Goal: Use online tool/utility: Use online tool/utility

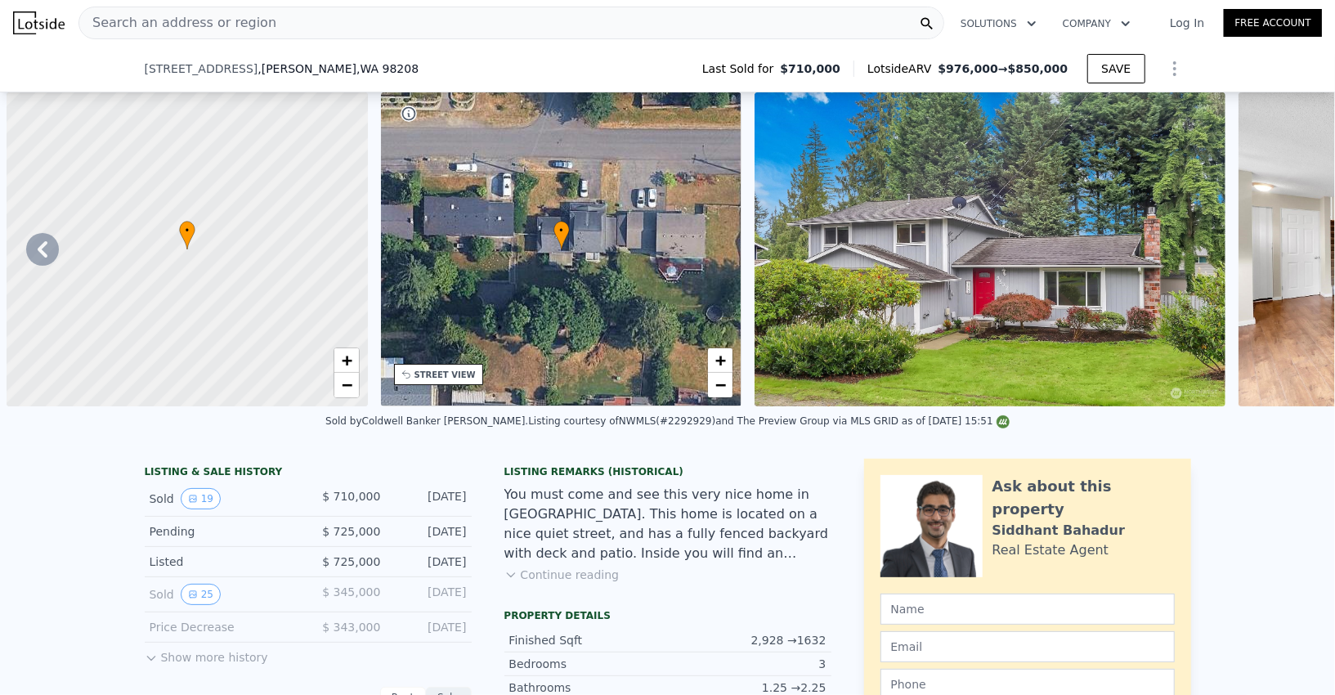
scroll to position [0, 821]
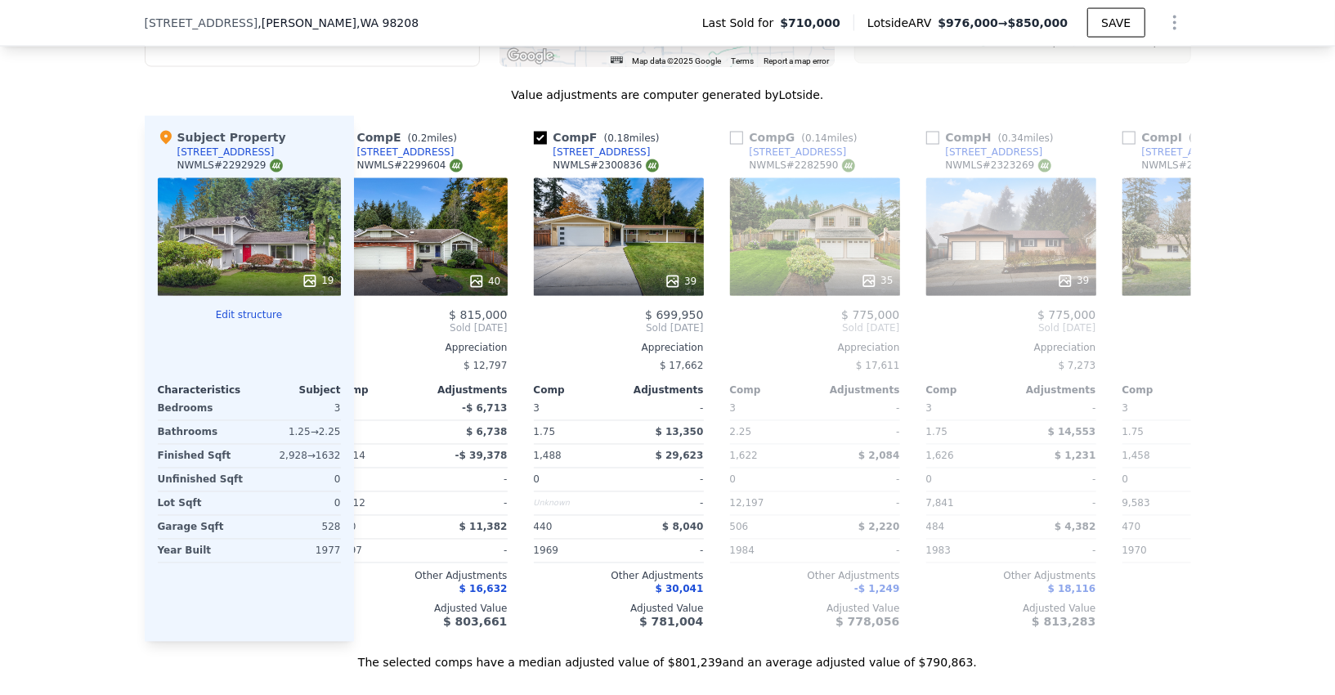
type input "6"
type input "2.25"
type input "3.25"
type input "2112"
type input "3472"
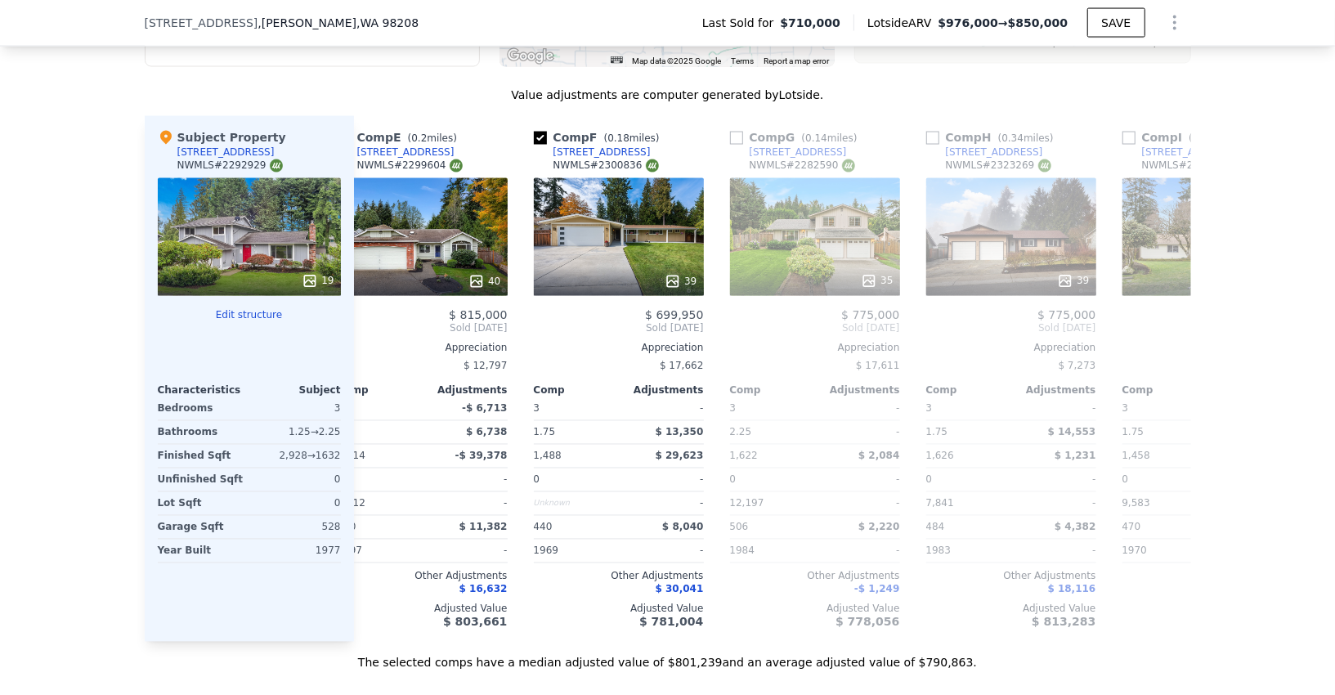
type input "6098"
type input "13068"
type input "$ 976,000"
type input "6"
type input "$ 141,981"
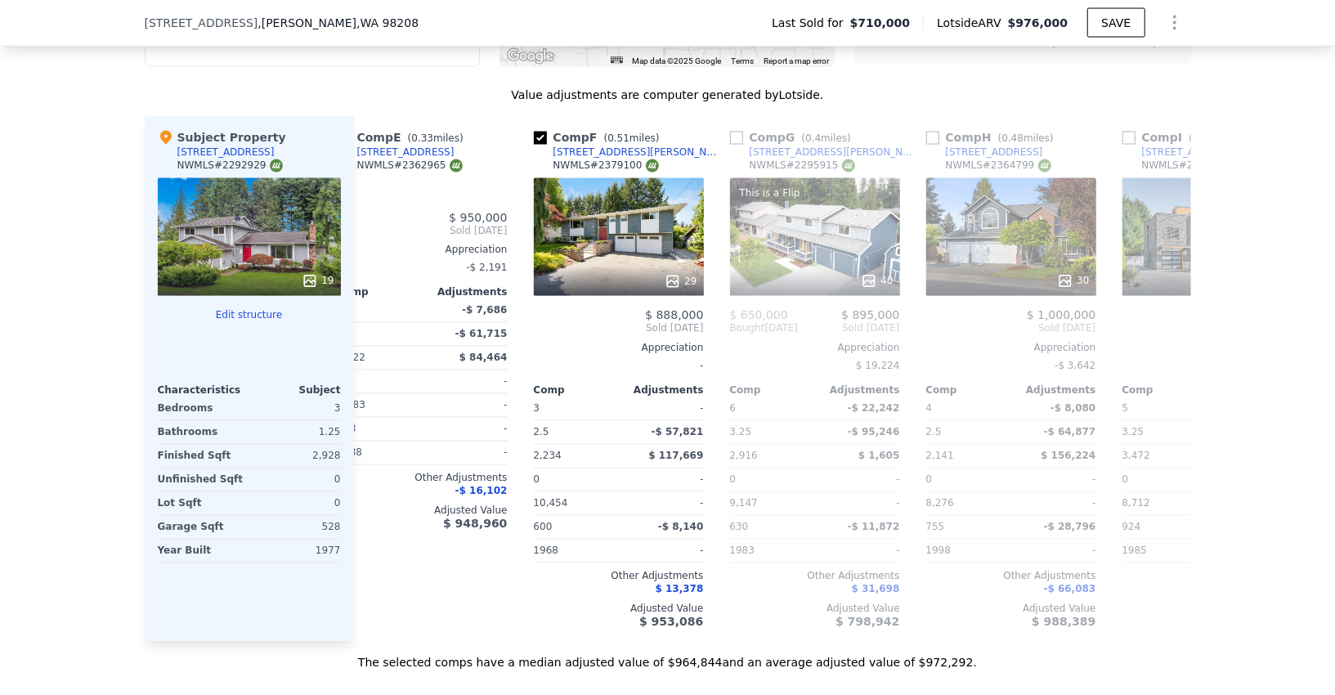
click at [1177, 14] on icon "Show Options" at bounding box center [1175, 23] width 20 height 20
click at [1098, 74] on div "Edit Structure" at bounding box center [1099, 65] width 183 height 33
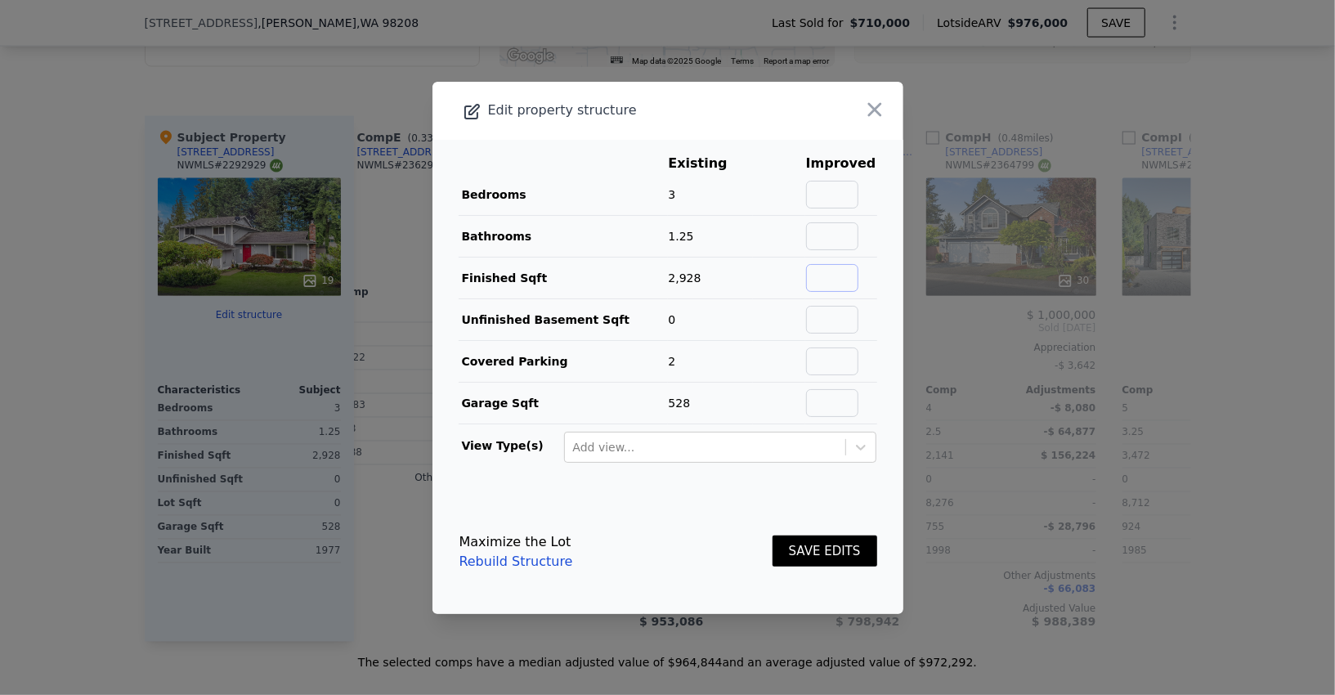
click at [842, 274] on input "text" at bounding box center [832, 278] width 52 height 28
type input "1632"
click at [843, 234] on input "text" at bounding box center [832, 236] width 52 height 28
type input "2.25"
click at [832, 221] on td "2.25" at bounding box center [841, 236] width 72 height 42
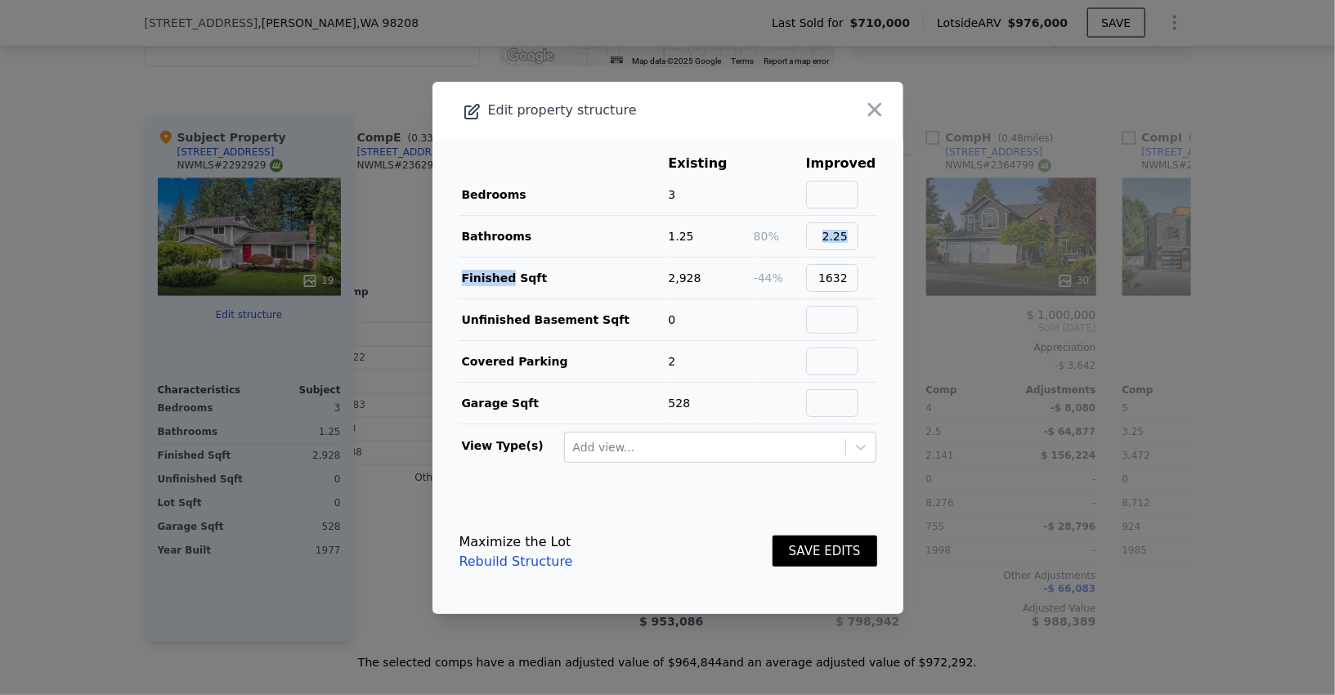
click at [832, 220] on td "2.25" at bounding box center [841, 236] width 72 height 42
click at [832, 202] on input "text" at bounding box center [832, 195] width 52 height 28
click at [811, 539] on button "SAVE EDITS" at bounding box center [825, 552] width 105 height 32
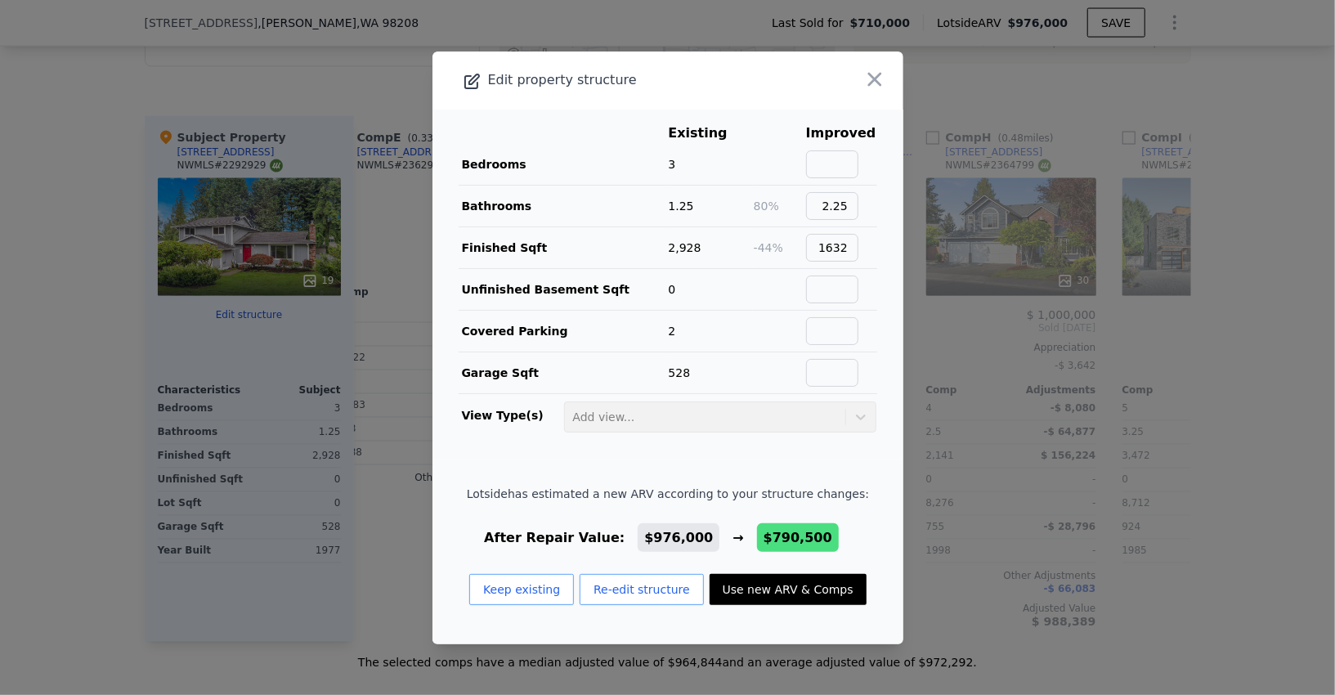
click at [773, 580] on button "Use new ARV & Comps" at bounding box center [788, 589] width 157 height 31
type input "4"
type input "1.75"
type input "2.25"
type input "1338"
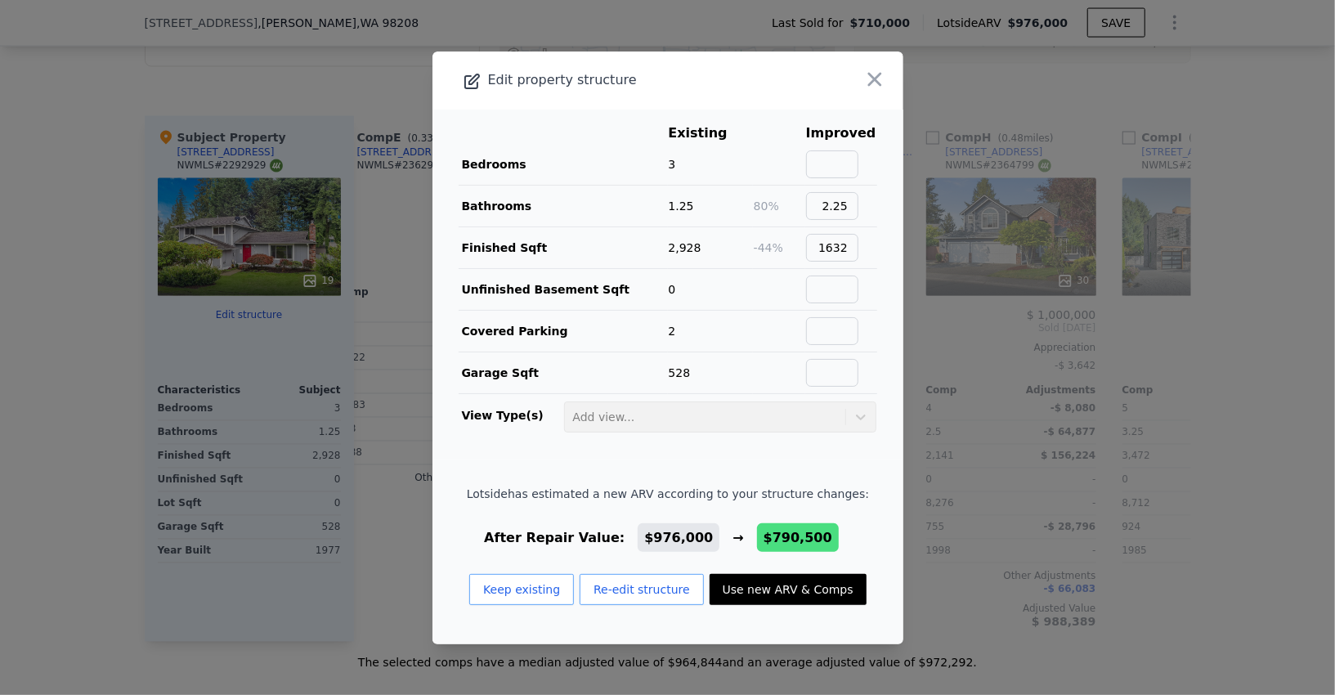
type input "2062"
type input "12197"
type input "$ 790,500"
type input "-$ 29,954"
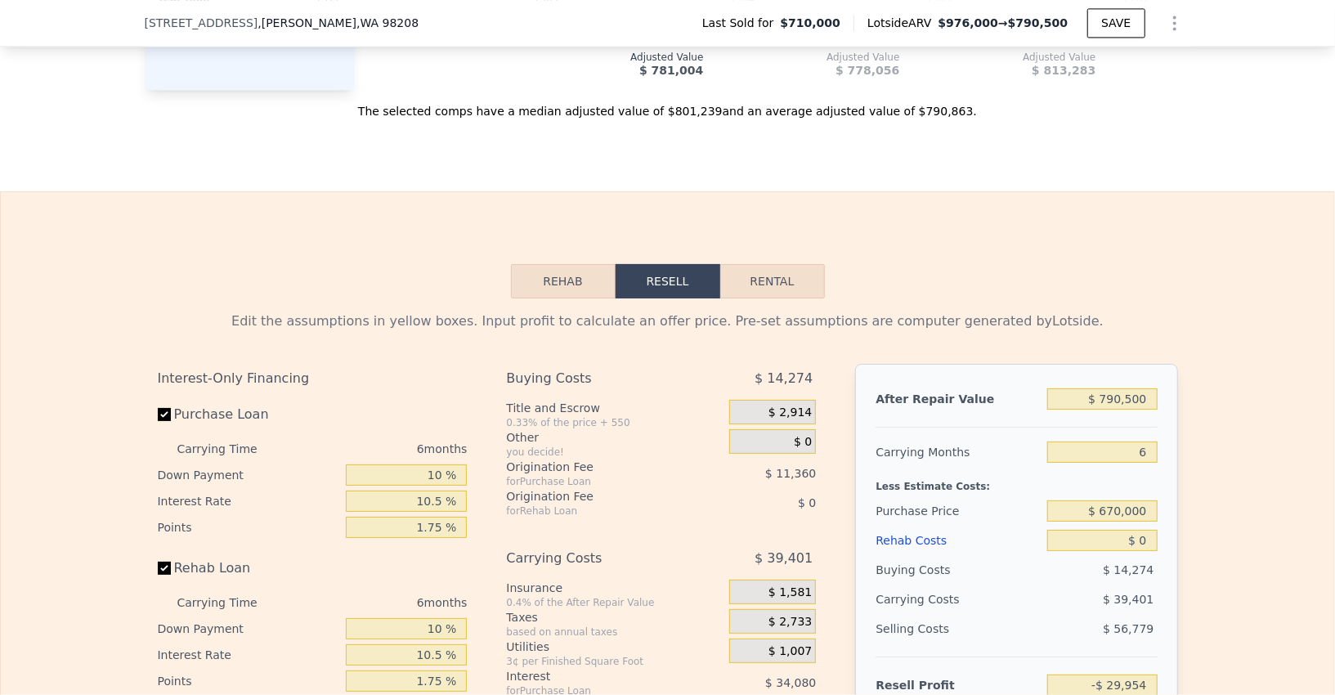
scroll to position [2413, 0]
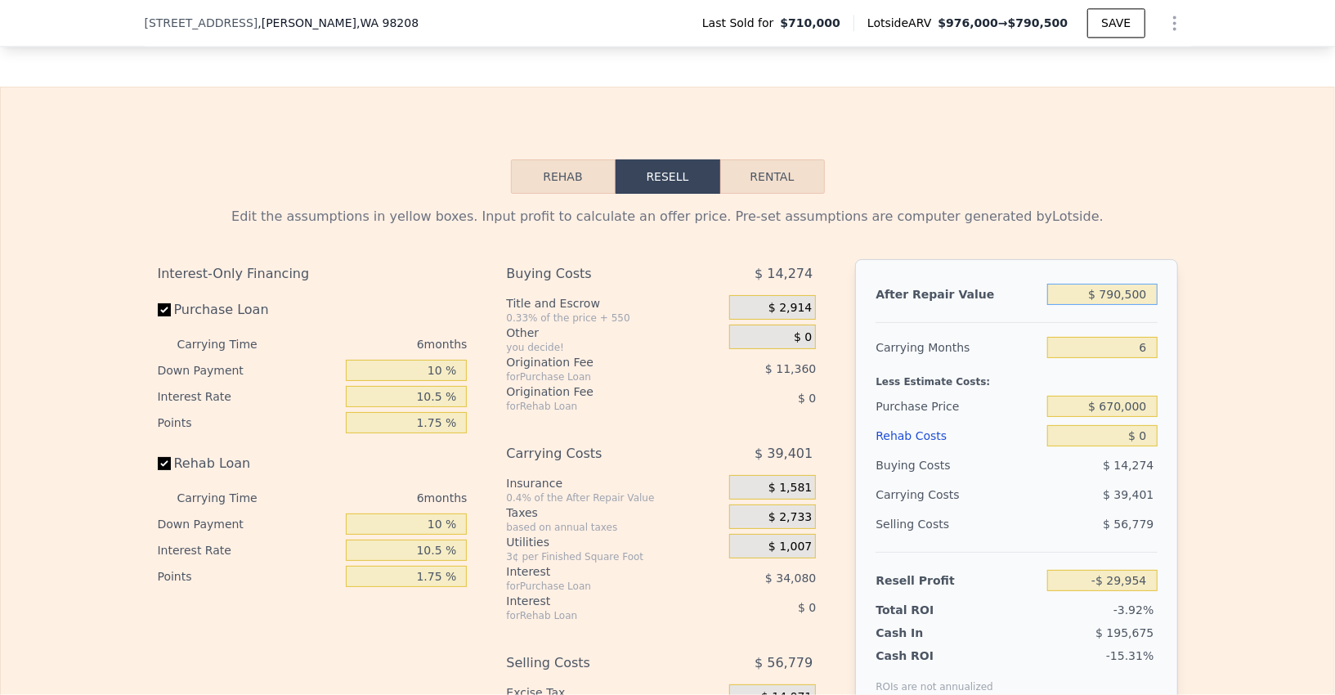
click at [1118, 284] on input "$ 790,500" at bounding box center [1102, 294] width 110 height 21
type input "$ 8"
type input "-$ 762,636"
type input "$ 80"
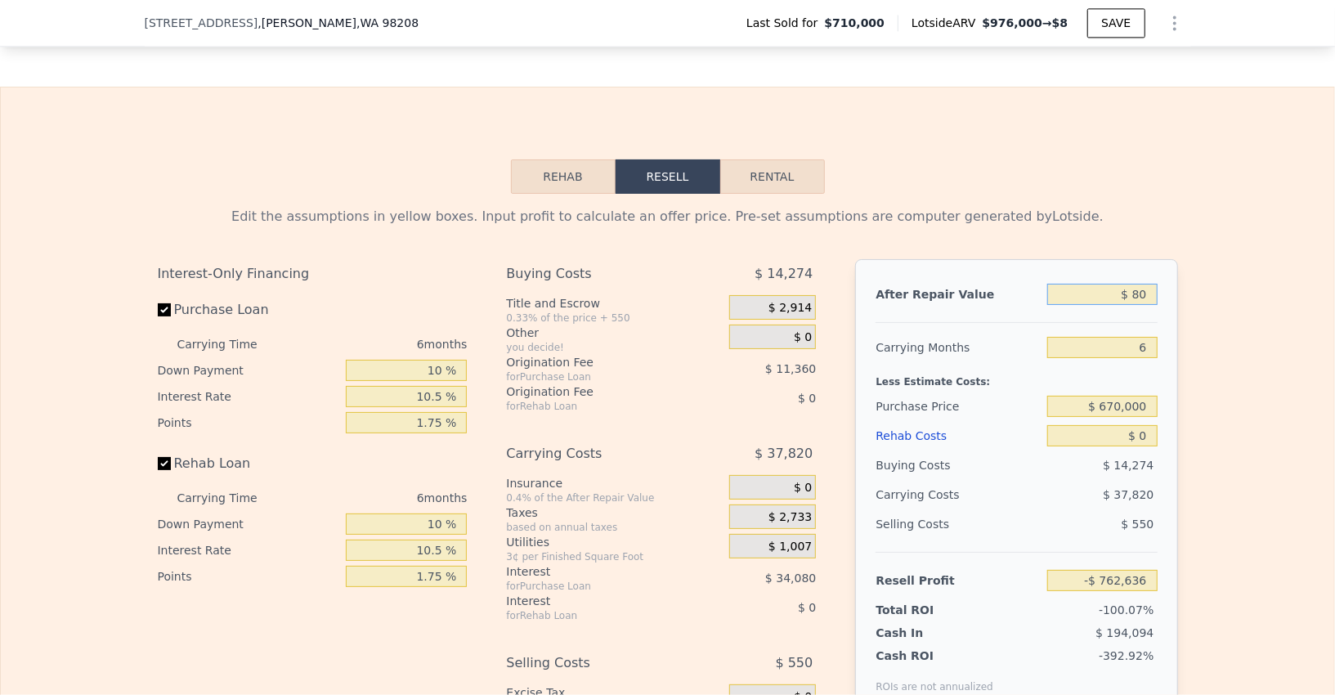
type input "-$ 762,569"
type input "$ 8,000"
type input "-$ 755,229"
type input "$ 80,000"
type input "-$ 688,494"
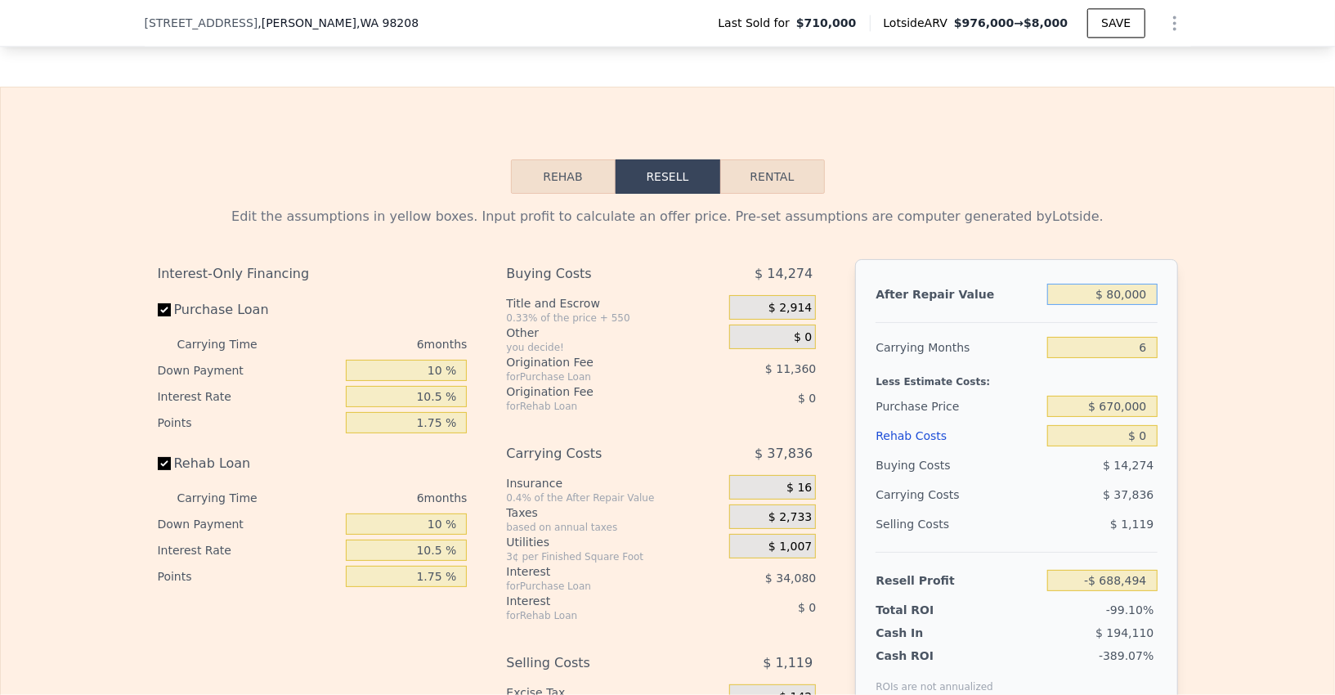
type input "$ 800,000"
type input "-$ 21,148"
type input "$ 800,000"
click at [165, 303] on input "Purchase Loan" at bounding box center [164, 309] width 13 height 13
checkbox input "false"
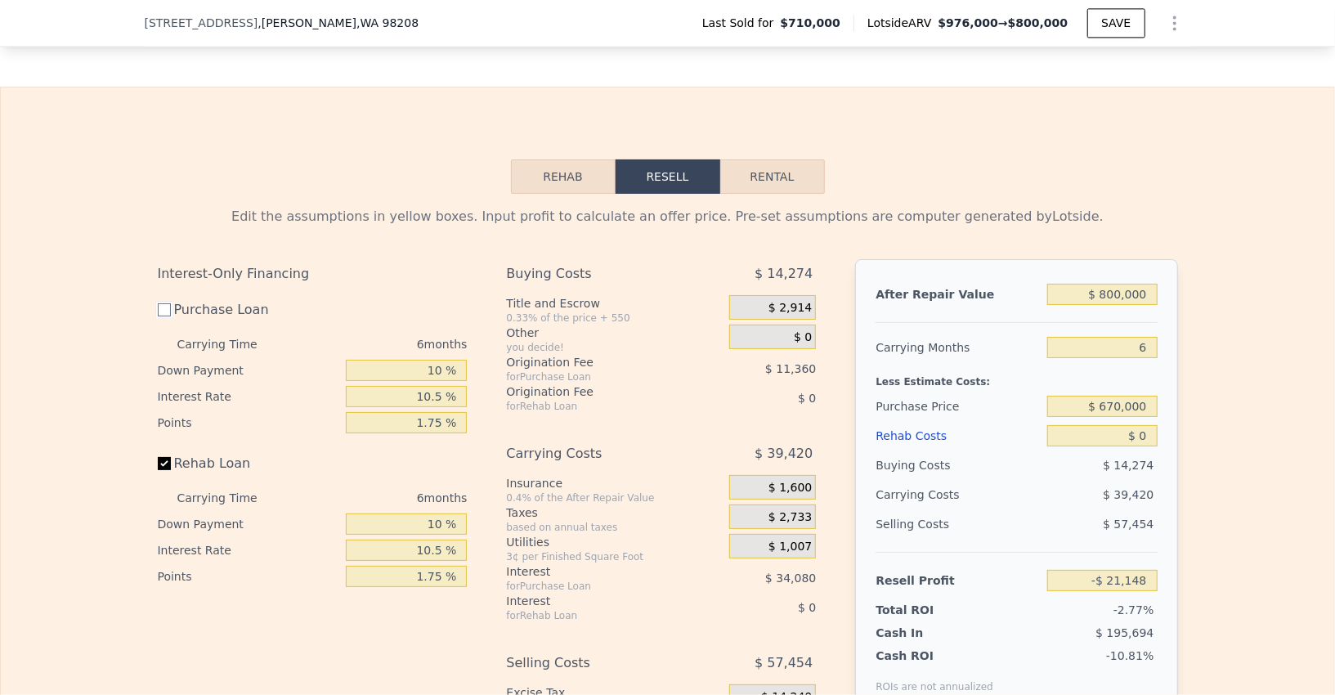
type input "$ 24,292"
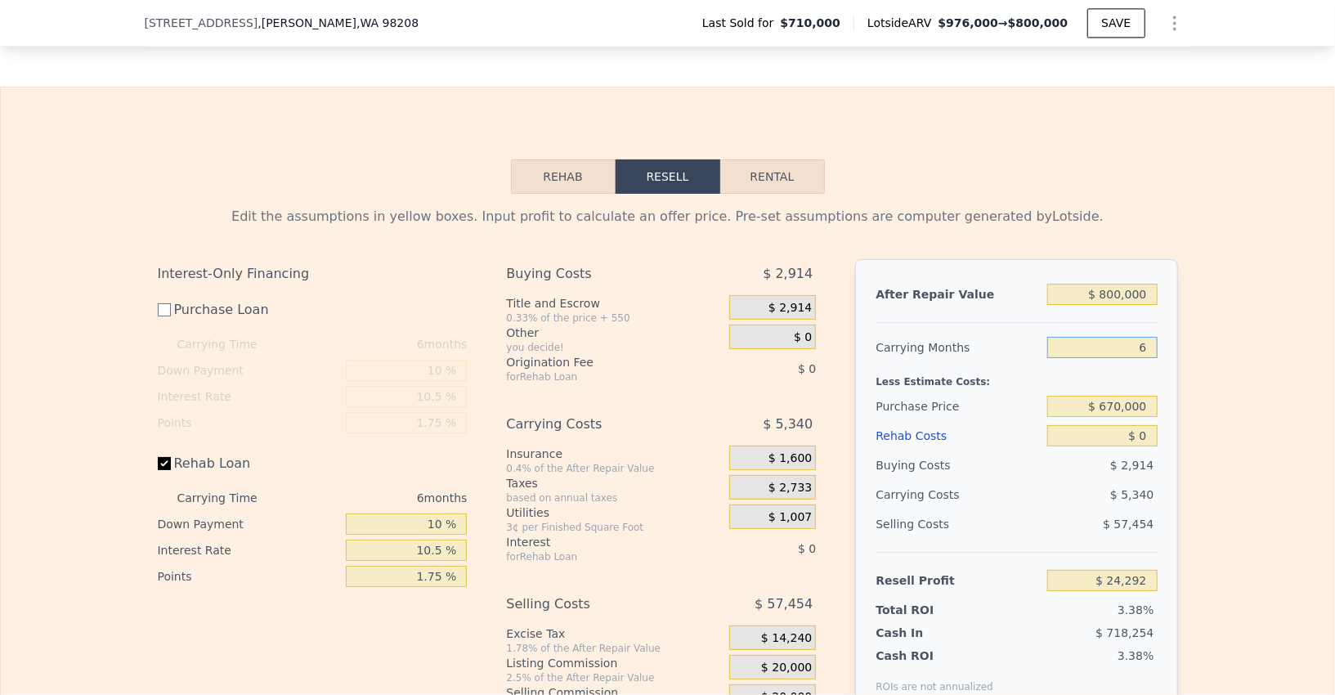
click at [1080, 337] on input "6" at bounding box center [1102, 347] width 110 height 21
click at [1078, 337] on input "6" at bounding box center [1102, 347] width 110 height 21
type input "3"
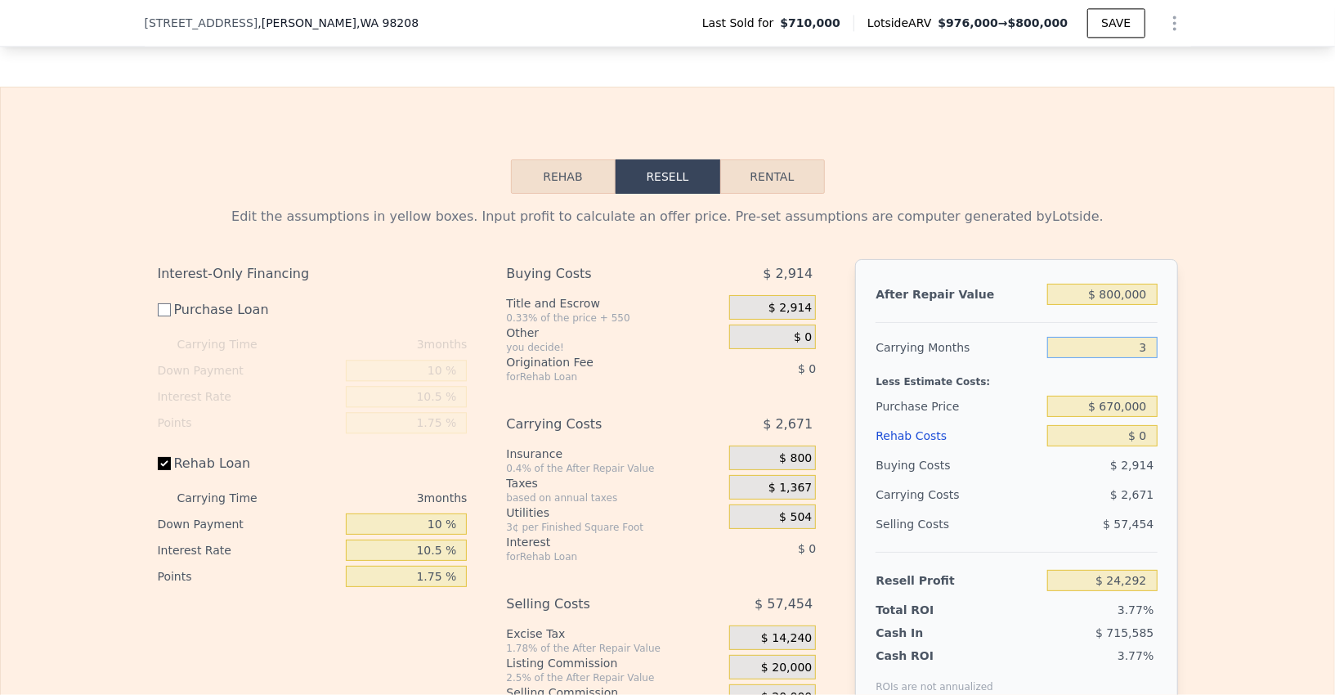
type input "$ 26,961"
type input "3"
click at [1265, 351] on div "Edit the assumptions in yellow boxes. Input profit to calculate an offer price.…" at bounding box center [668, 468] width 1334 height 549
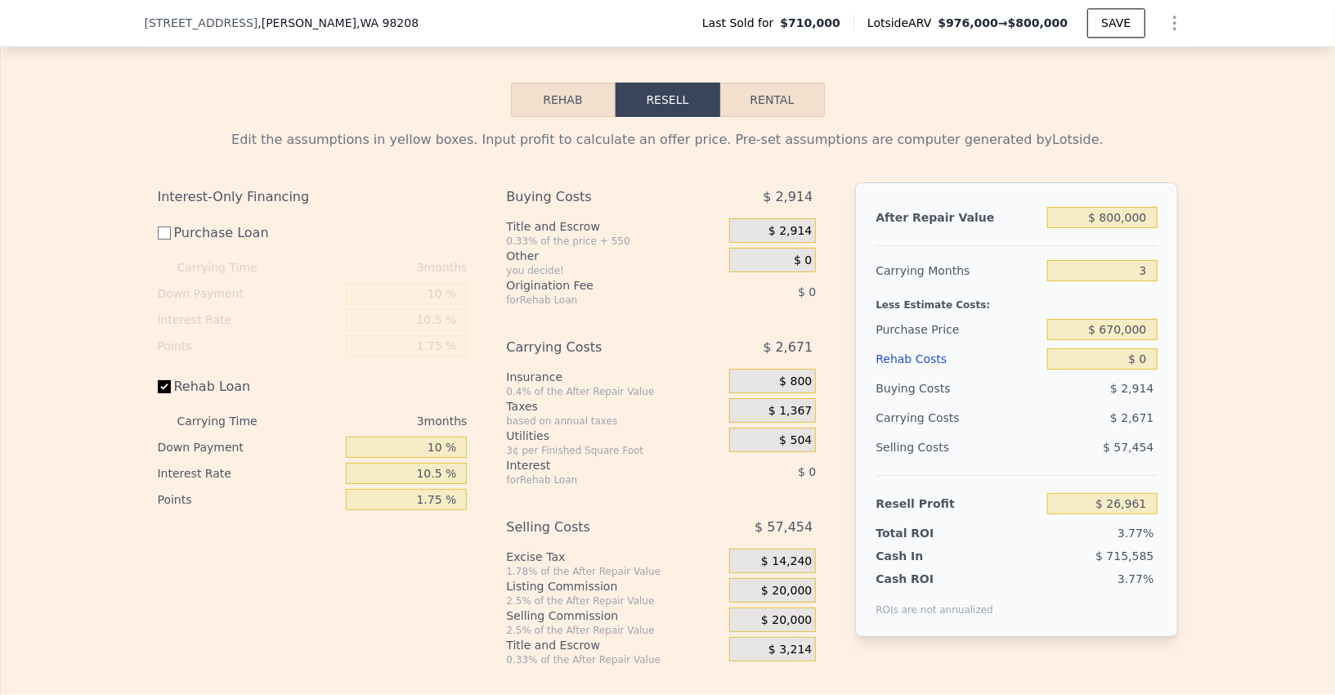
scroll to position [2489, 0]
click at [174, 226] on label "Purchase Loan" at bounding box center [249, 233] width 182 height 29
click at [171, 227] on input "Purchase Loan" at bounding box center [164, 233] width 13 height 13
checkbox input "true"
type input "-$ 1,439"
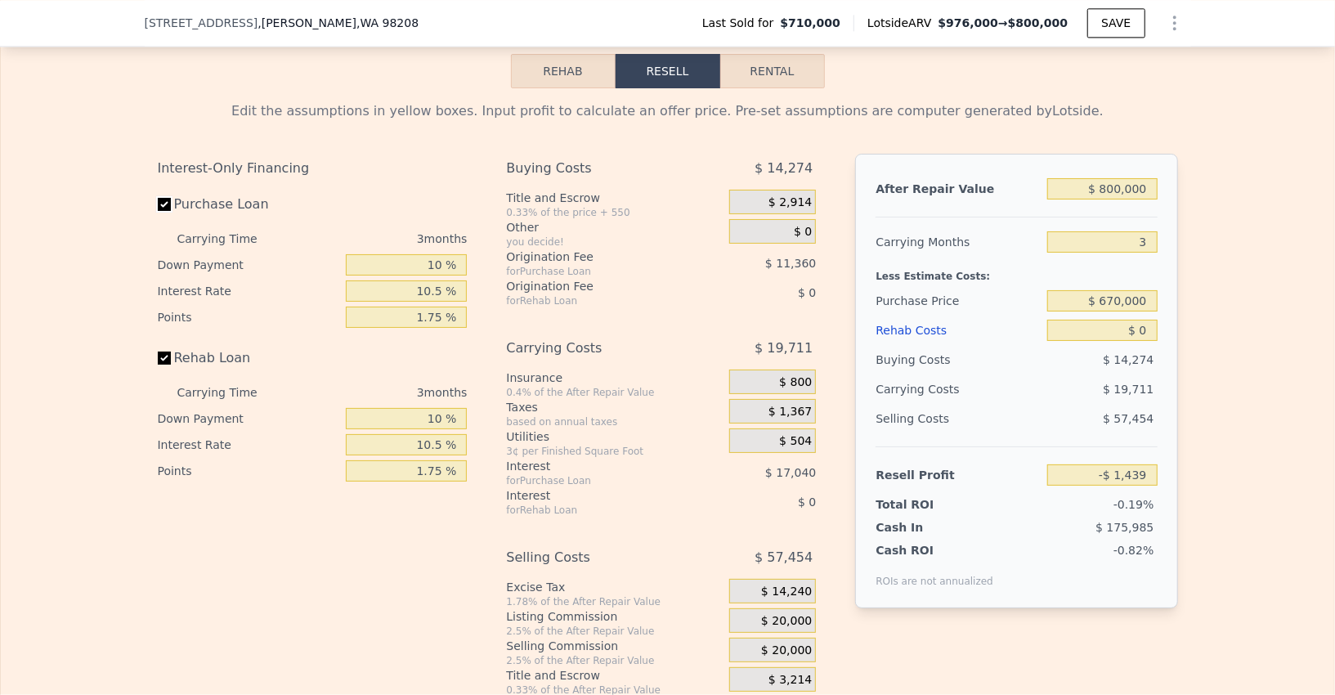
scroll to position [2520, 0]
type input "6"
type input "2.25"
type input "3.25"
type input "2112"
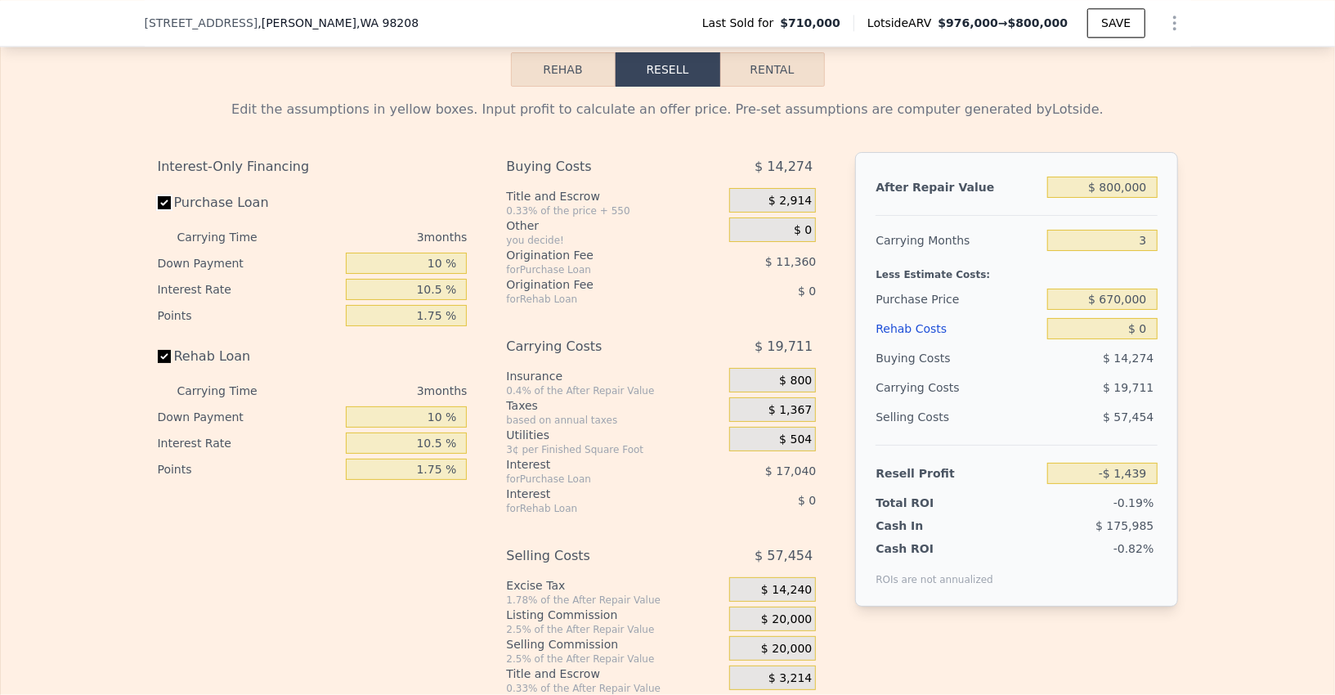
type input "3472"
type input "6098"
type input "13068"
type input "$ 976,000"
type input "6"
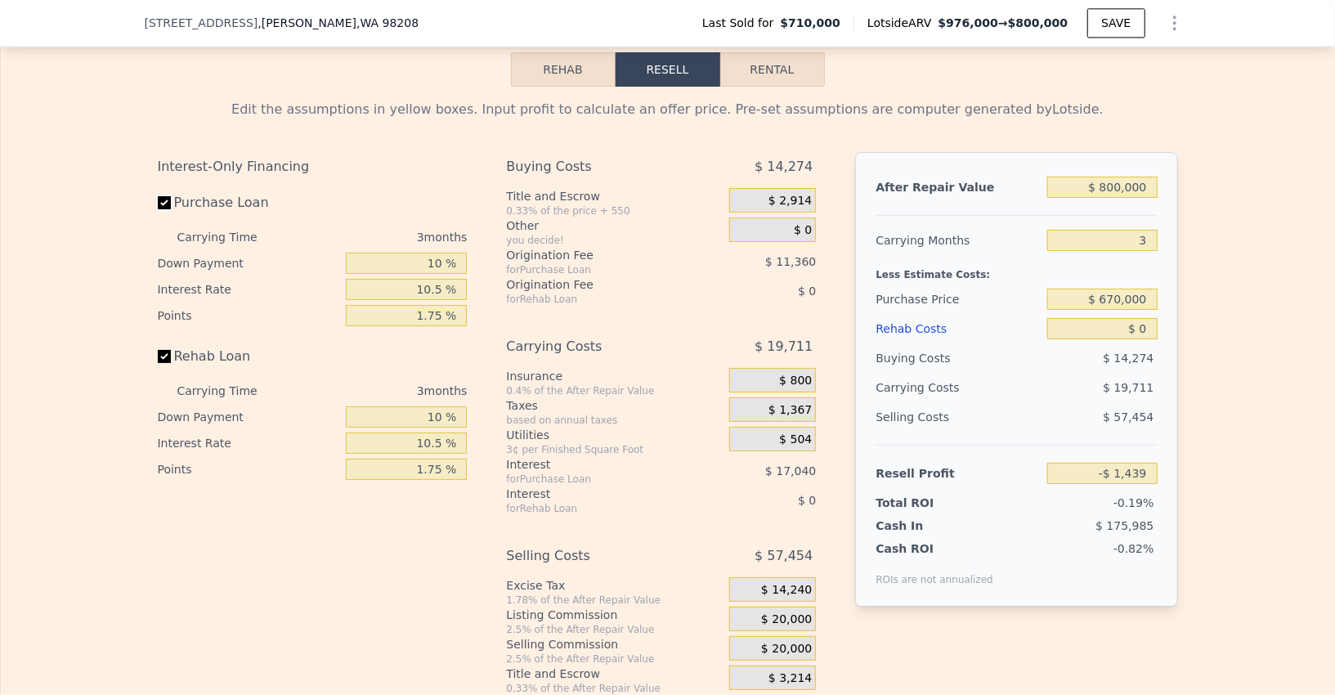
type input "$ 141,981"
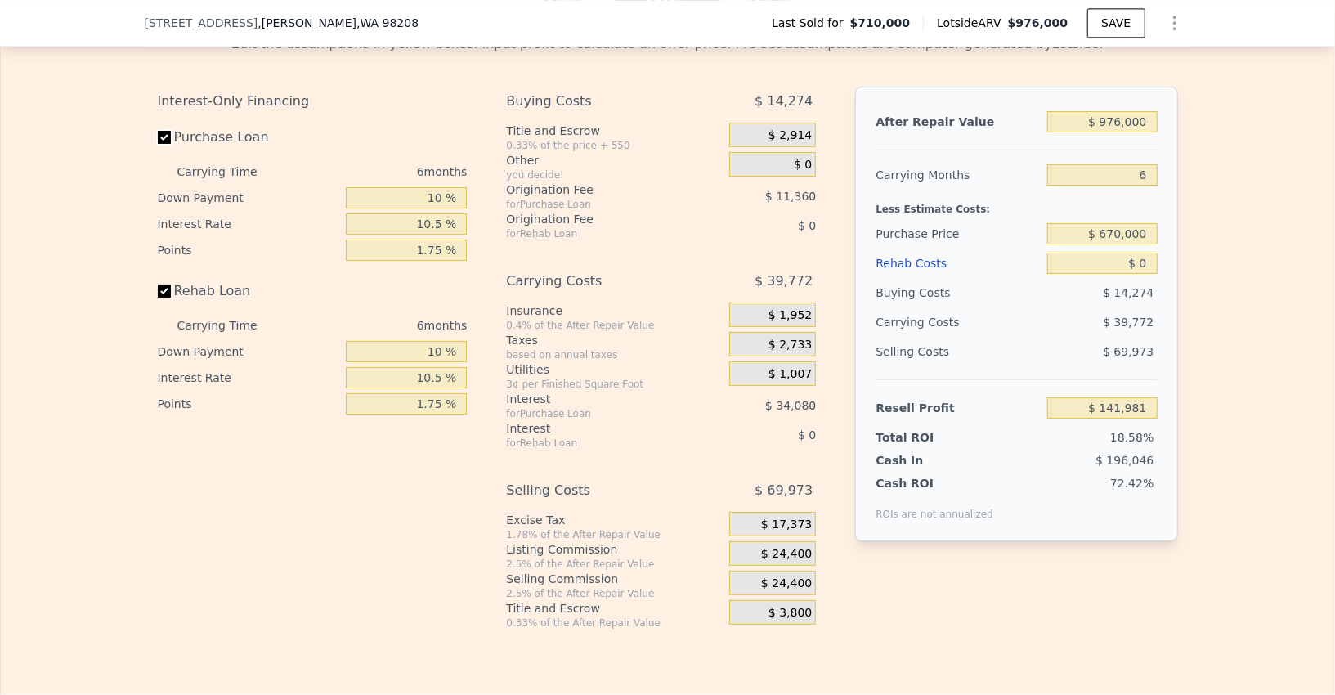
scroll to position [2455, 0]
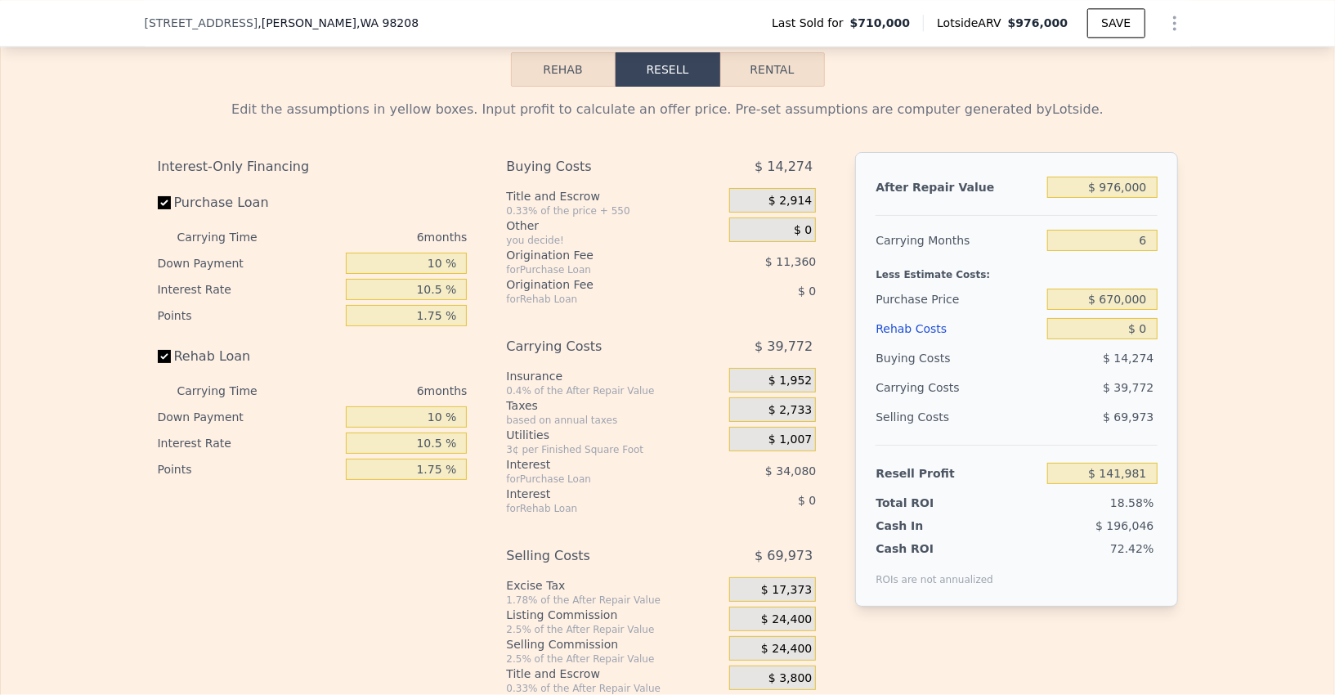
click at [1170, 29] on icon "Show Options" at bounding box center [1175, 23] width 20 height 20
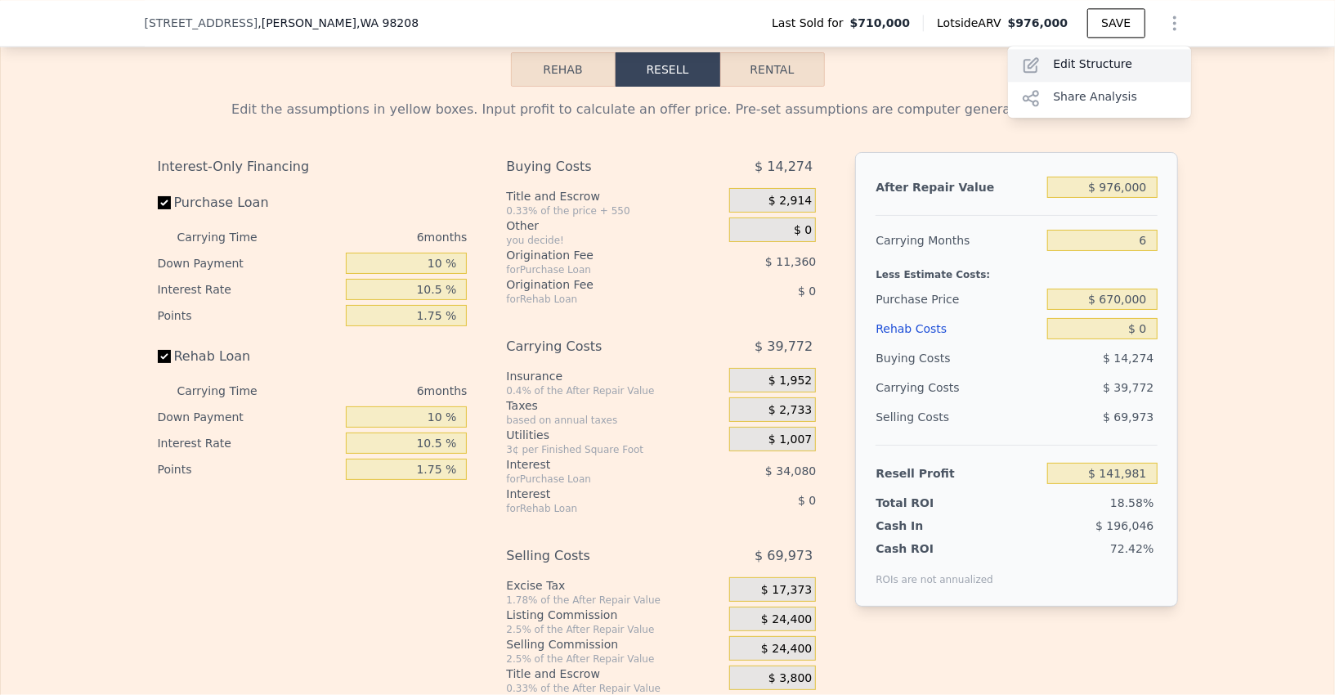
click at [1113, 65] on div "Edit Structure" at bounding box center [1099, 65] width 183 height 33
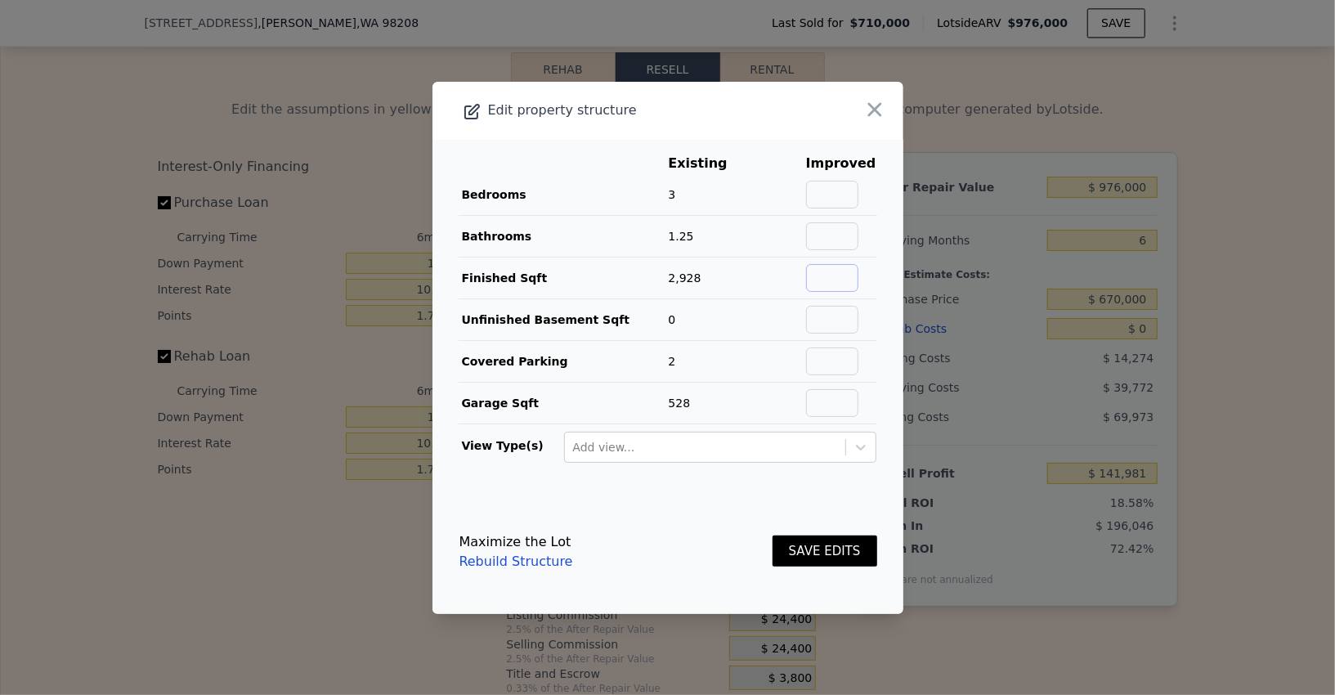
click at [841, 269] on input "text" at bounding box center [832, 278] width 52 height 28
type input "1632"
click at [844, 234] on input "text" at bounding box center [832, 236] width 52 height 28
type input "2.25"
click at [826, 551] on button "SAVE EDITS" at bounding box center [825, 552] width 105 height 32
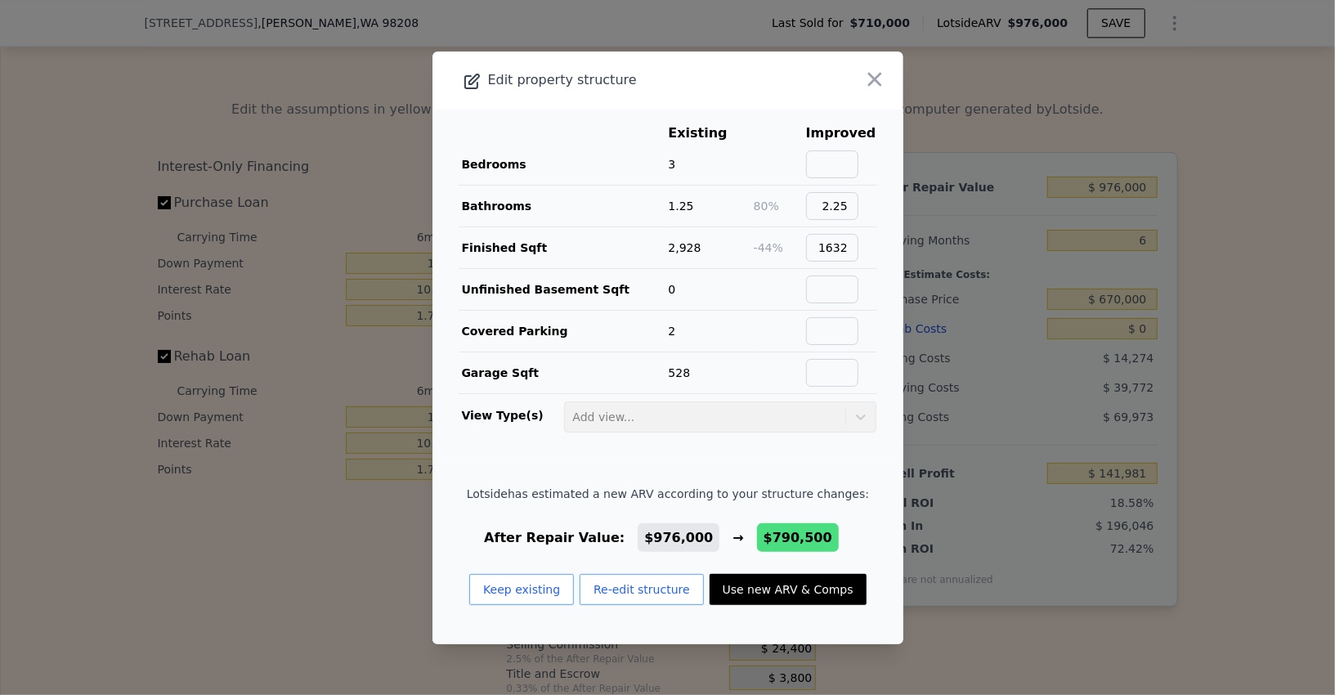
click at [826, 591] on button "Use new ARV & Comps" at bounding box center [788, 589] width 157 height 31
type input "4"
type input "1.75"
type input "2.25"
type input "1338"
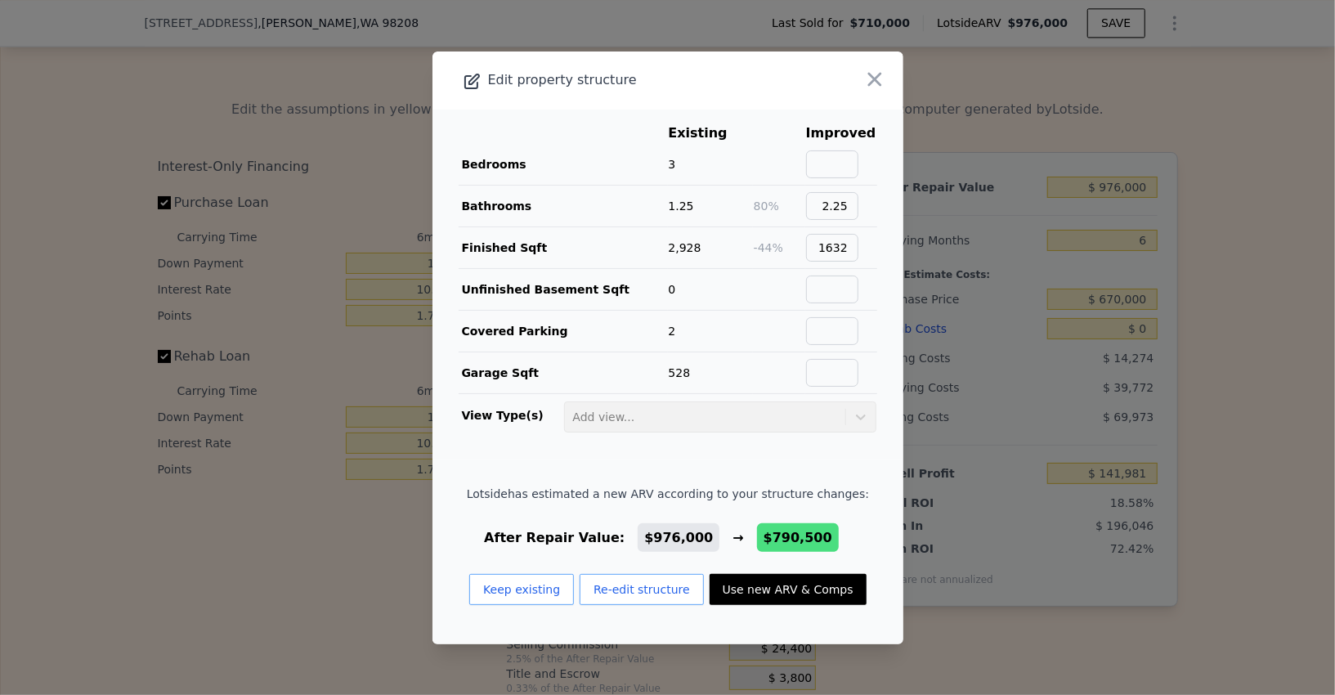
type input "2062"
type input "12197"
type input "$ 790,500"
type input "-$ 29,954"
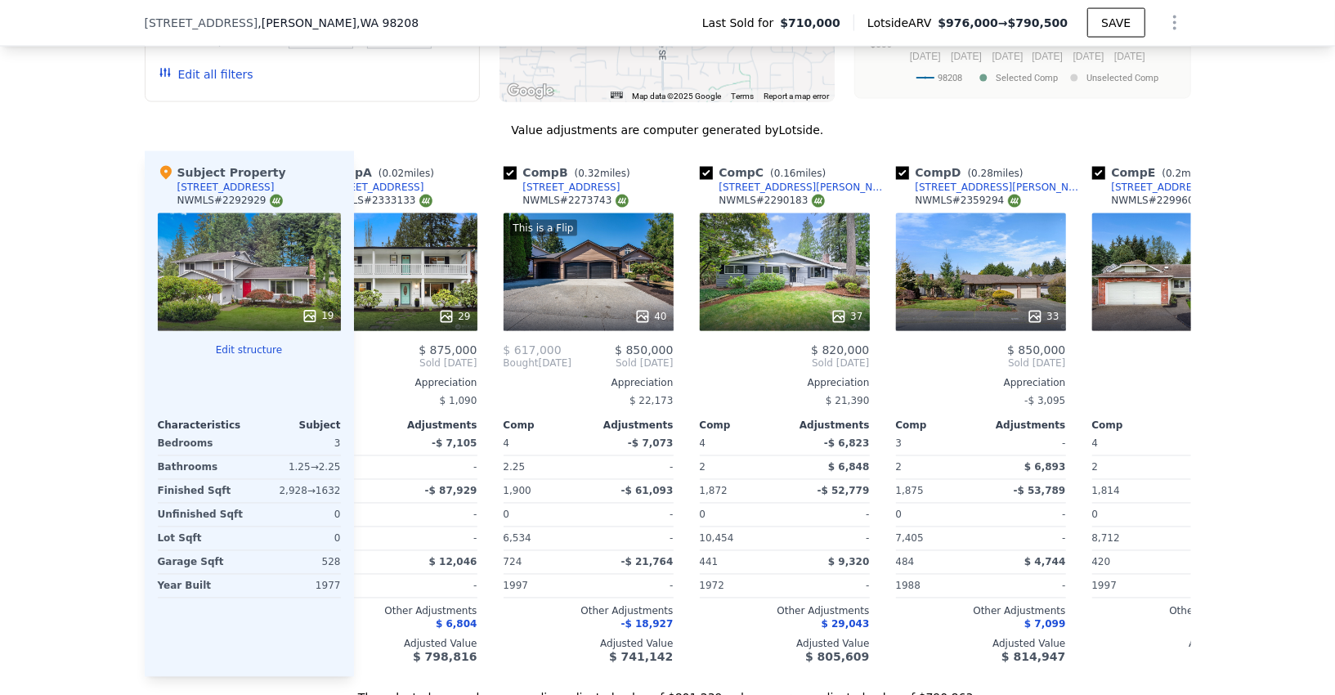
scroll to position [0, 0]
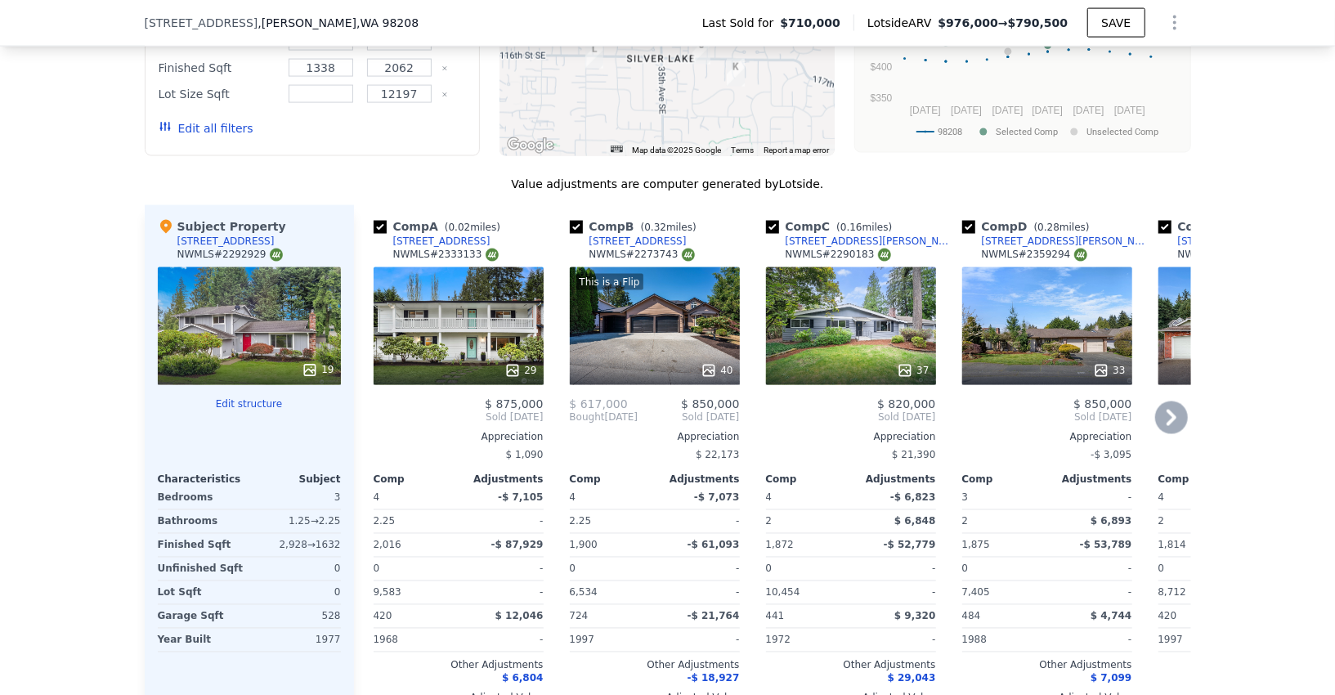
scroll to position [1665, 0]
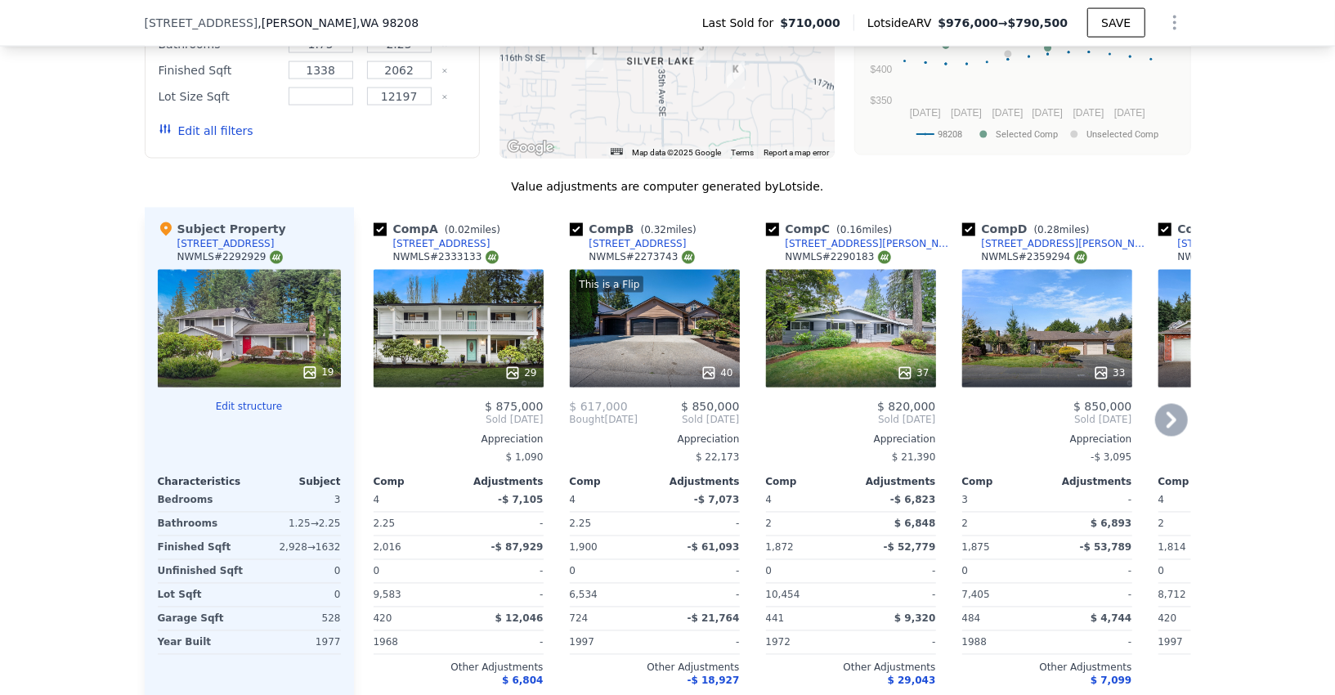
click at [1063, 322] on div "33" at bounding box center [1047, 329] width 170 height 118
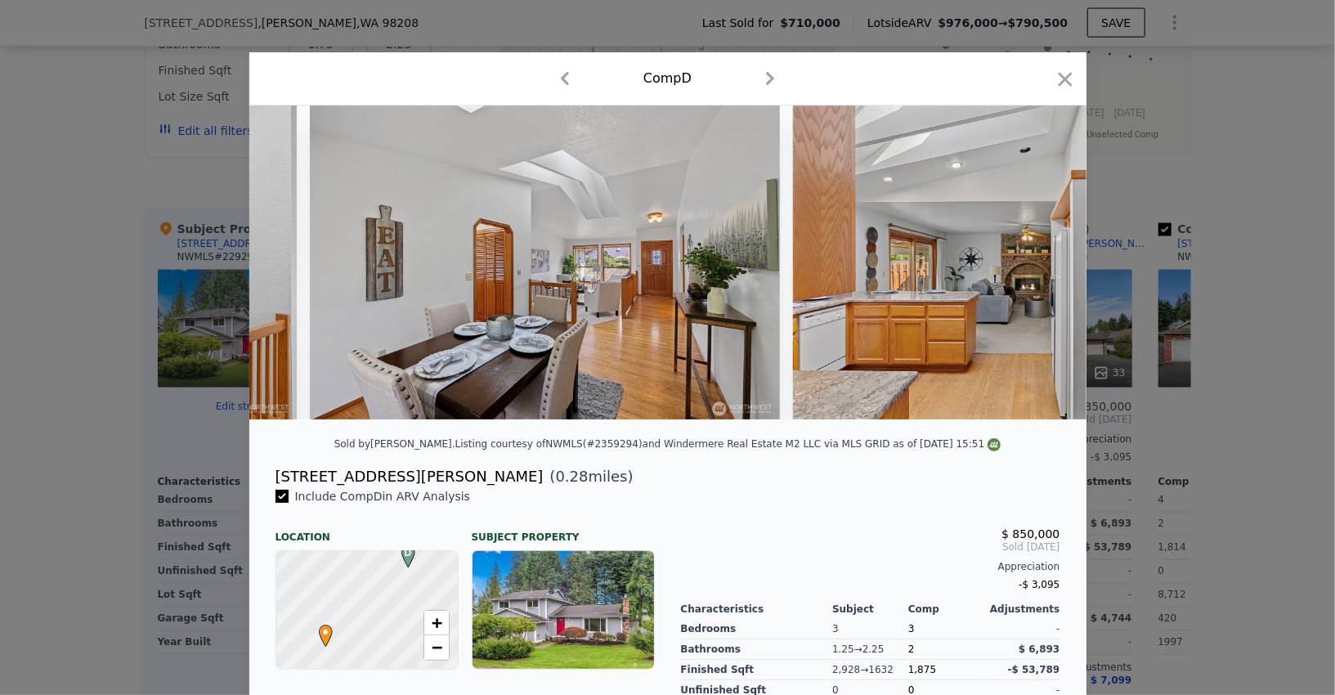
scroll to position [0, 4396]
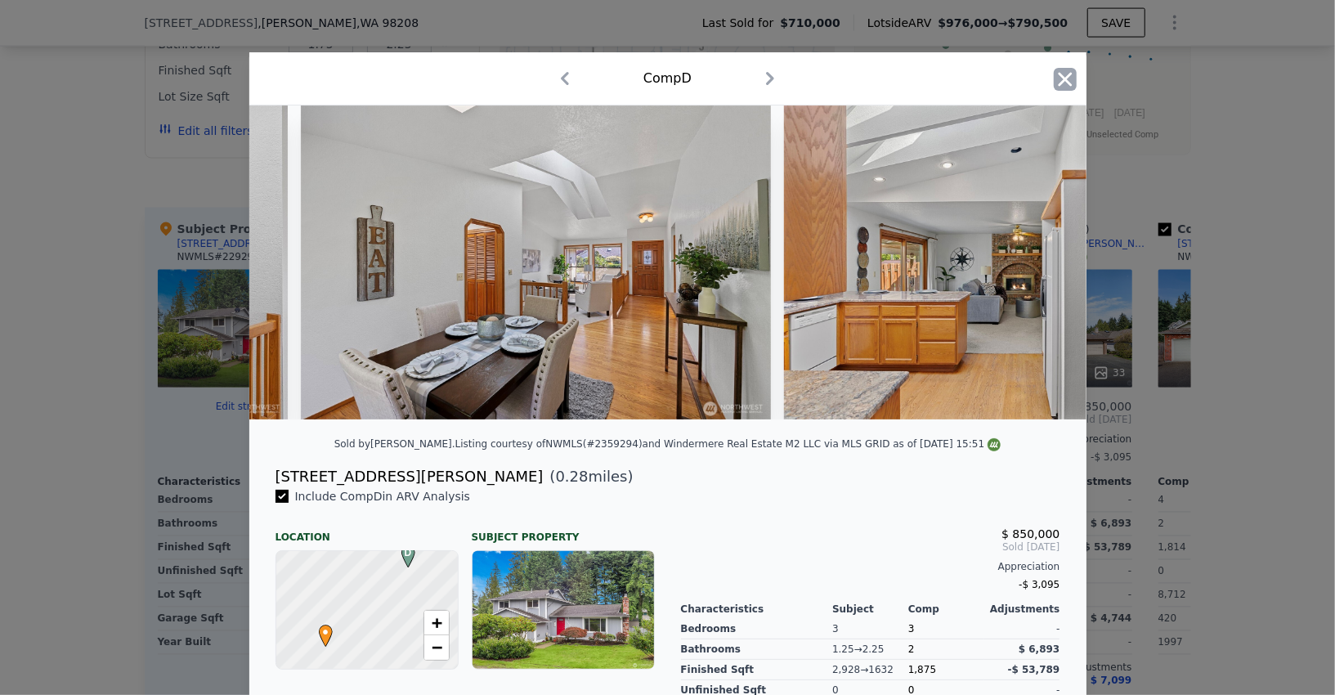
click at [1065, 83] on icon "button" at bounding box center [1065, 79] width 23 height 23
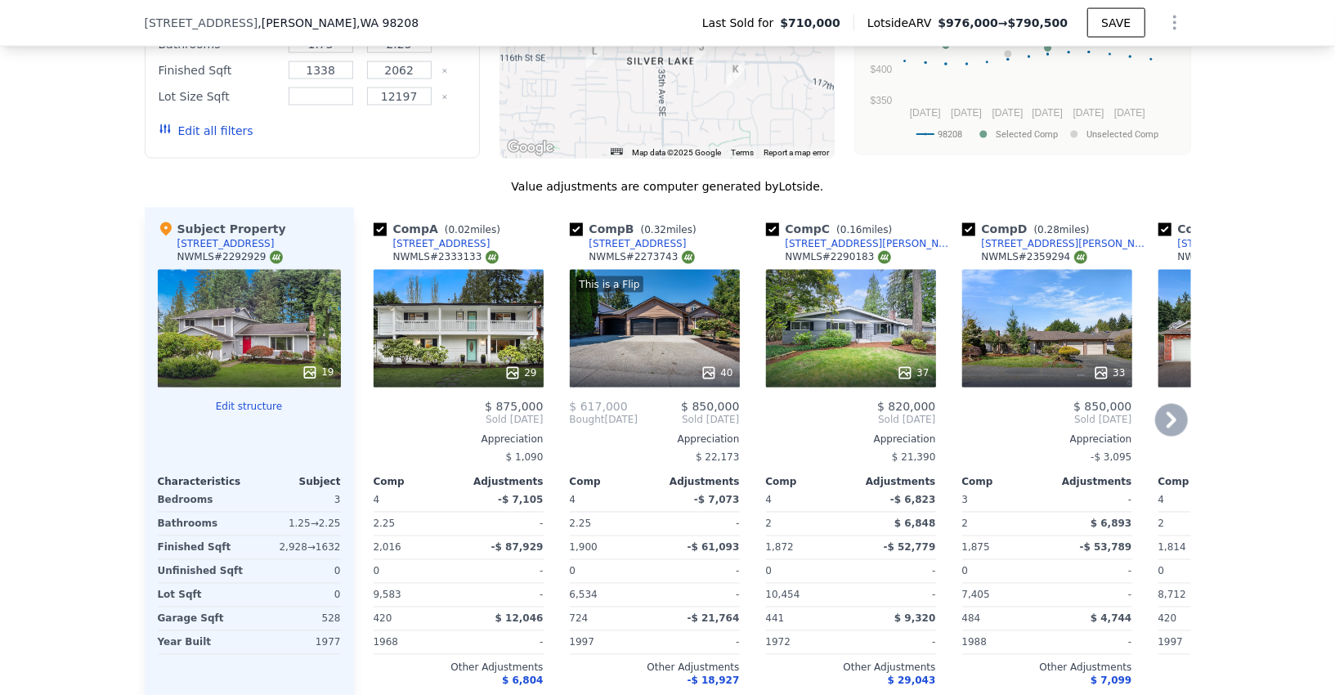
scroll to position [1666, 0]
type input "6"
type input "2.25"
type input "3.25"
type input "2112"
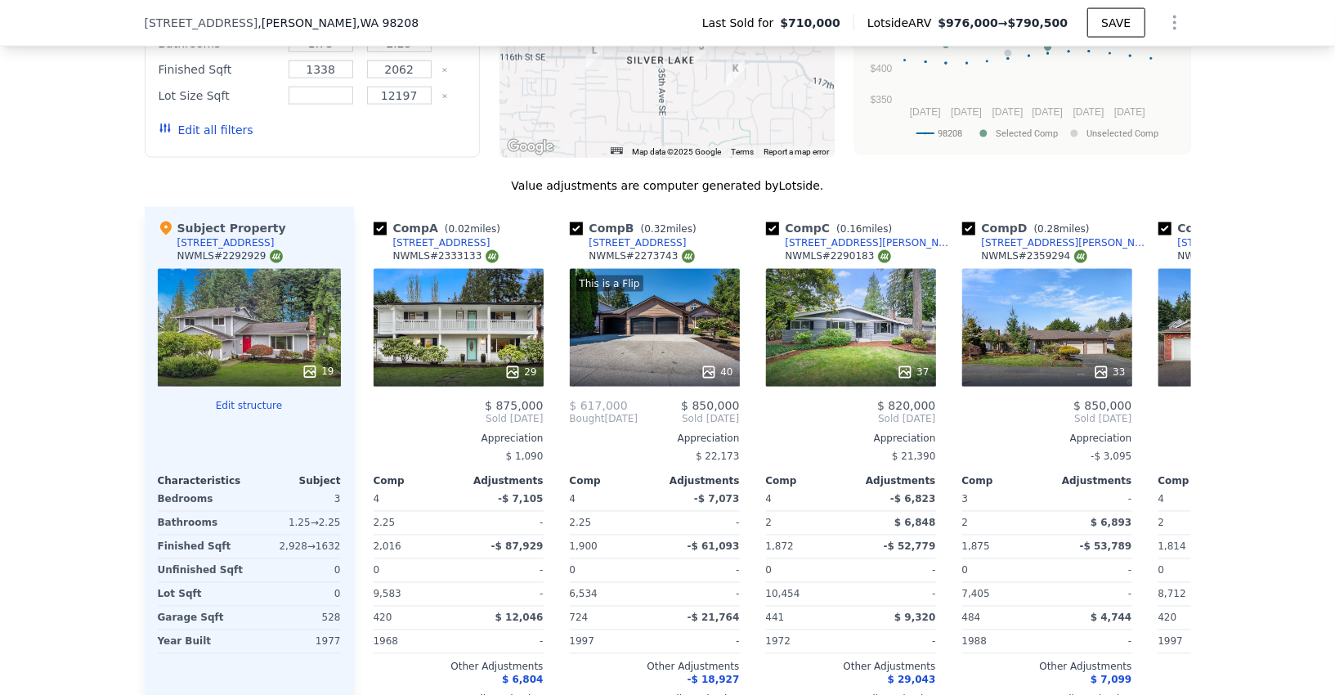
type input "3472"
type input "6098"
type input "13068"
type input "$ 976,000"
type input "$ 141,981"
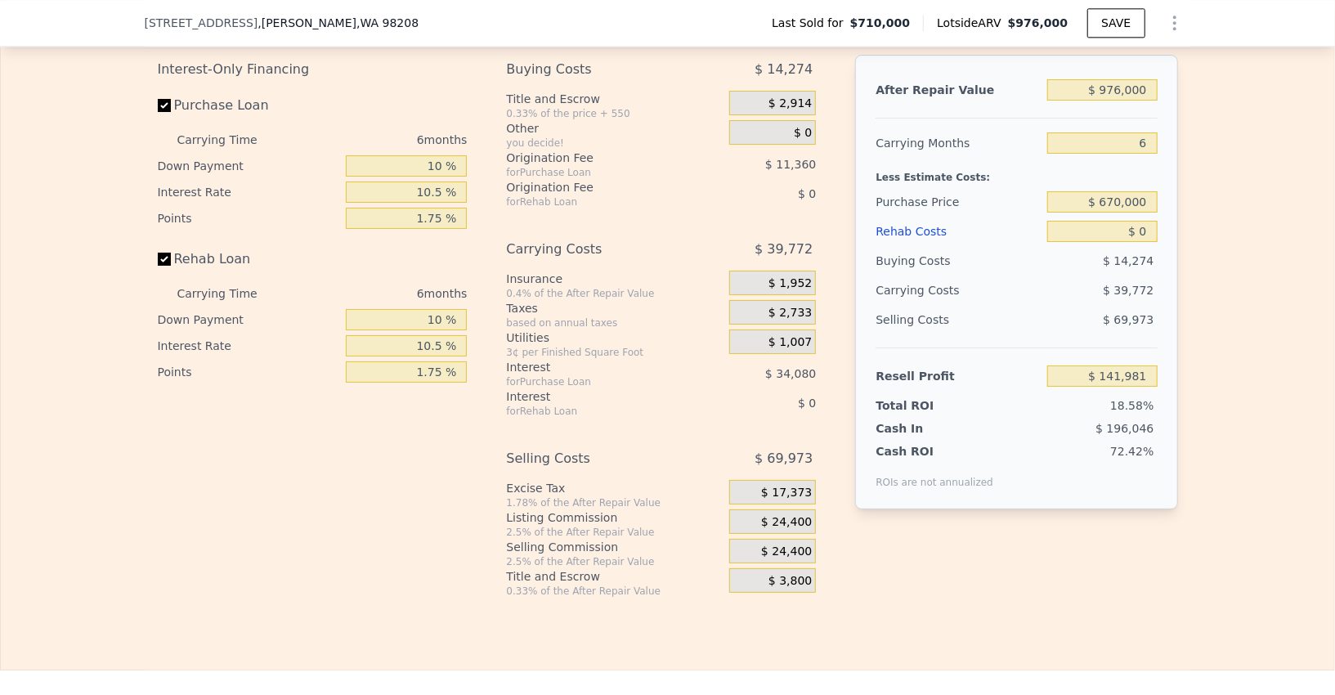
scroll to position [2616, 0]
click at [1114, 80] on input "$ 976,000" at bounding box center [1102, 90] width 110 height 21
click at [784, 545] on span "$ 24,400" at bounding box center [786, 552] width 51 height 15
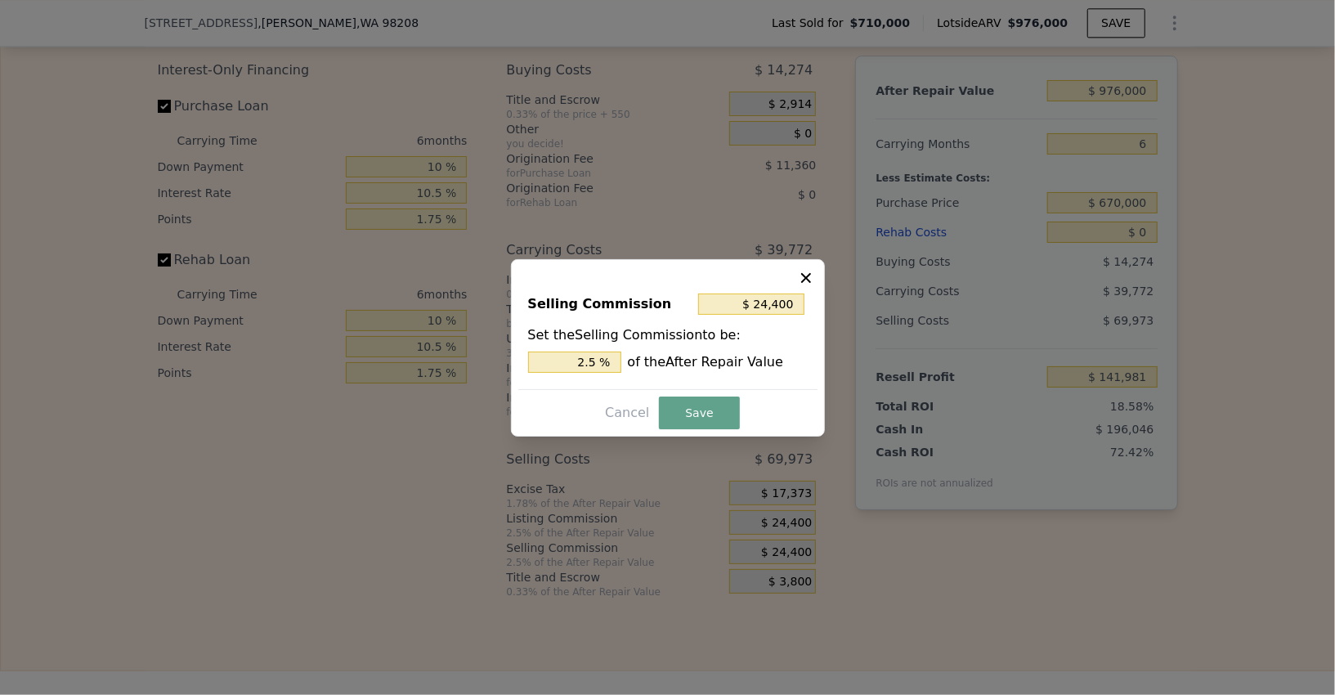
click at [574, 348] on div "Set the Selling Commission to be: 2.5 % of the After Repair Value" at bounding box center [668, 348] width 280 height 47
click at [569, 362] on input "2.5 %" at bounding box center [574, 362] width 93 height 21
type input "$ 9,760"
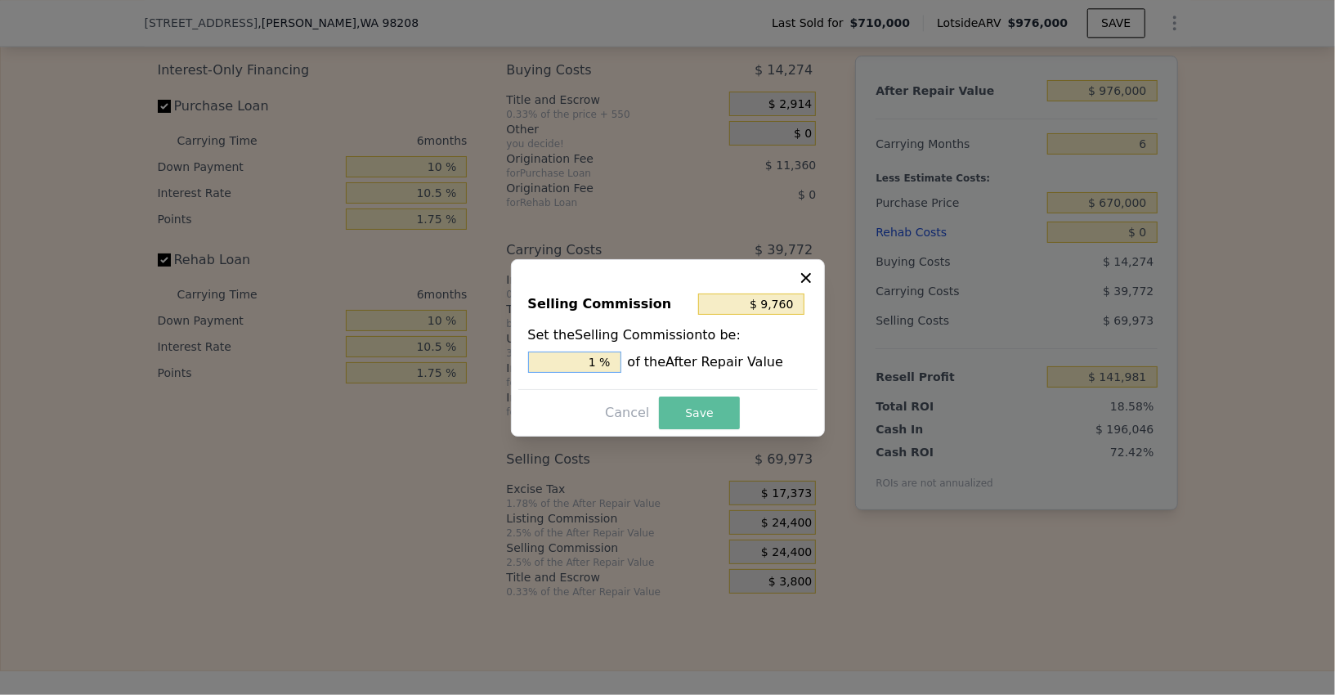
type input "1 %"
click at [706, 407] on button "Save" at bounding box center [699, 413] width 80 height 33
type input "$ 156,621"
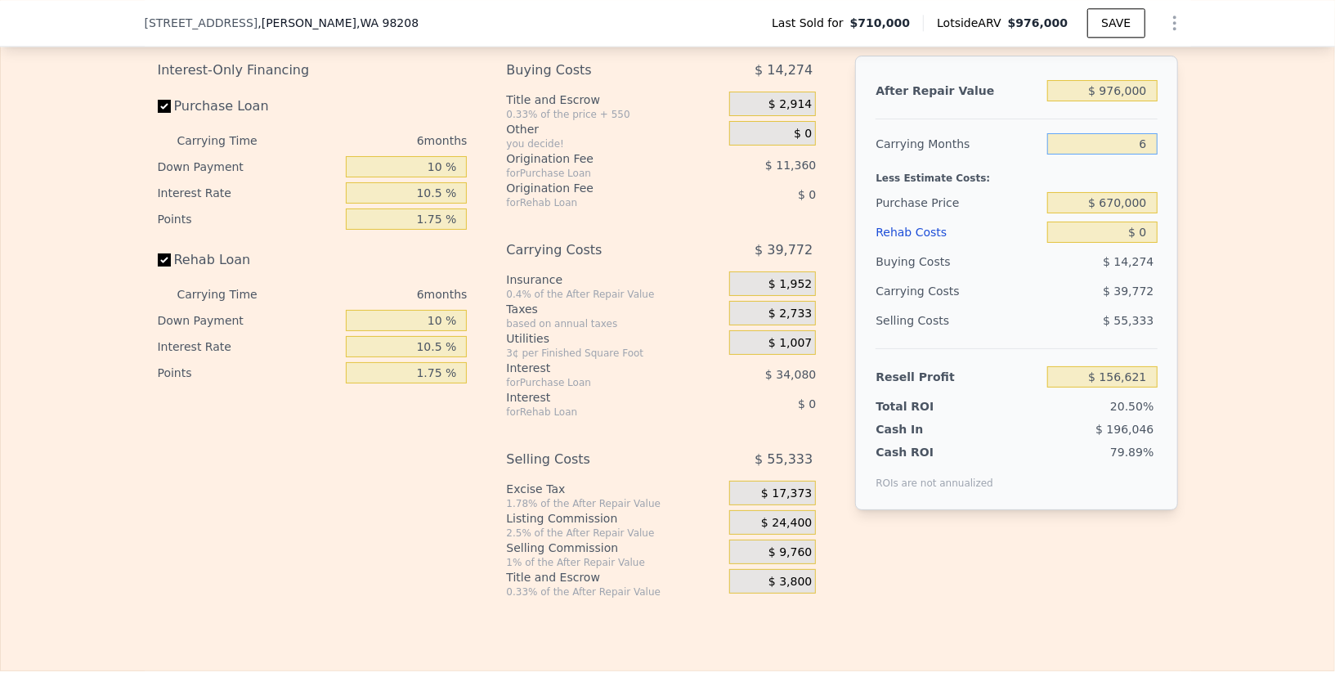
click at [1137, 133] on input "6" at bounding box center [1102, 143] width 110 height 21
click at [1115, 80] on input "$ 976,000" at bounding box center [1102, 90] width 110 height 21
type input "$ 1"
type input "-$ 762,643"
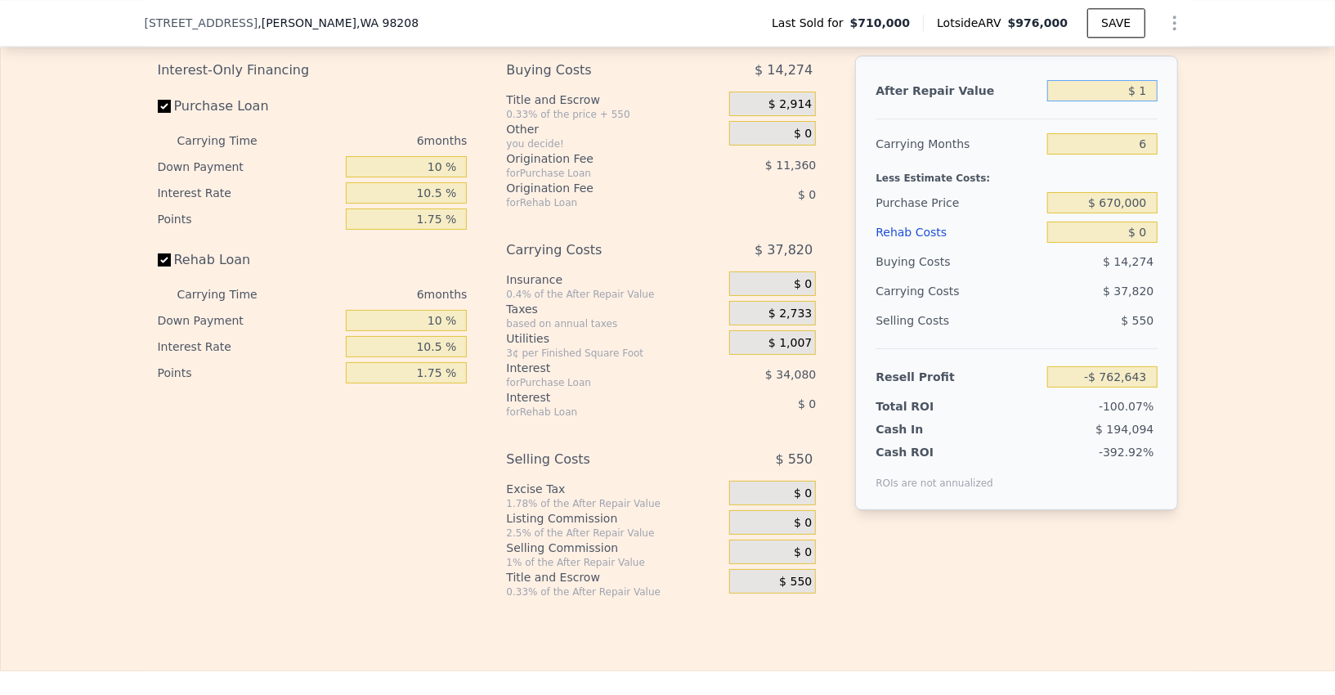
type input "$ 10"
type input "-$ 762,634"
type input "$ 100"
type input "-$ 762,550"
type input "$ 1,000"
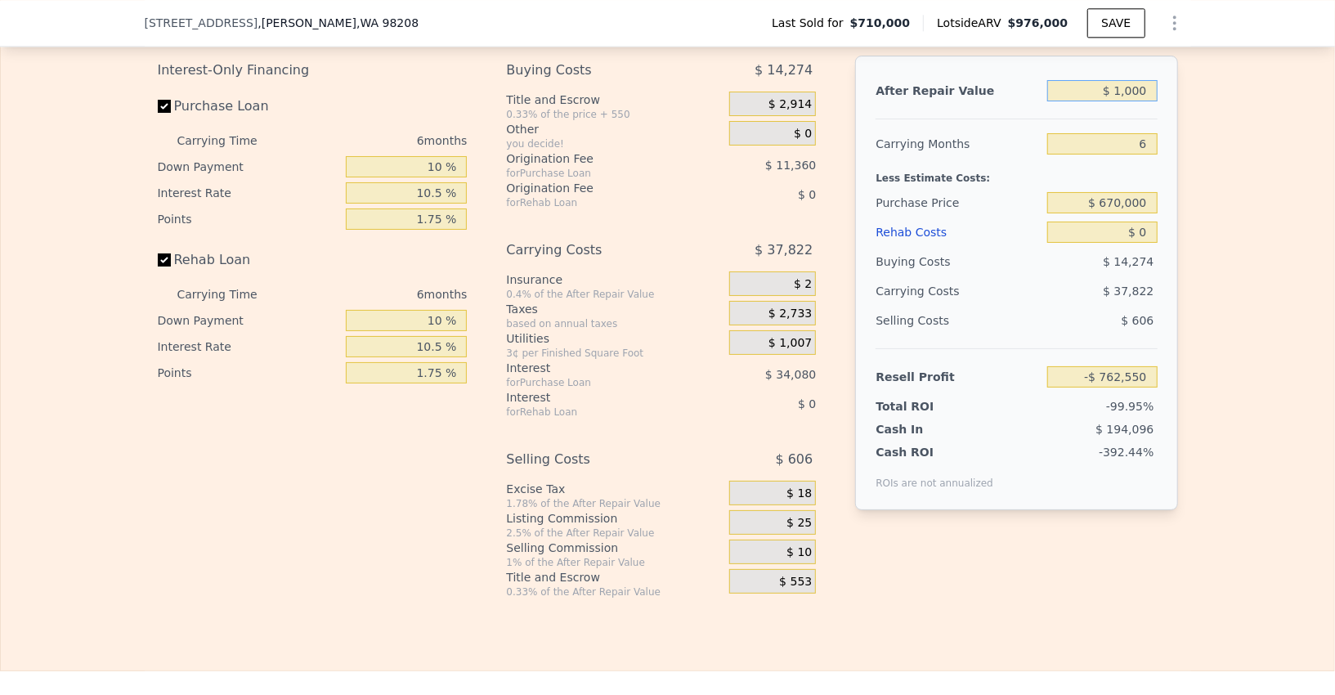
type input "-$ 761,702"
type input "$ 10,000"
type input "-$ 753,225"
type input "$ 1,000,000"
type input "$ 179,226"
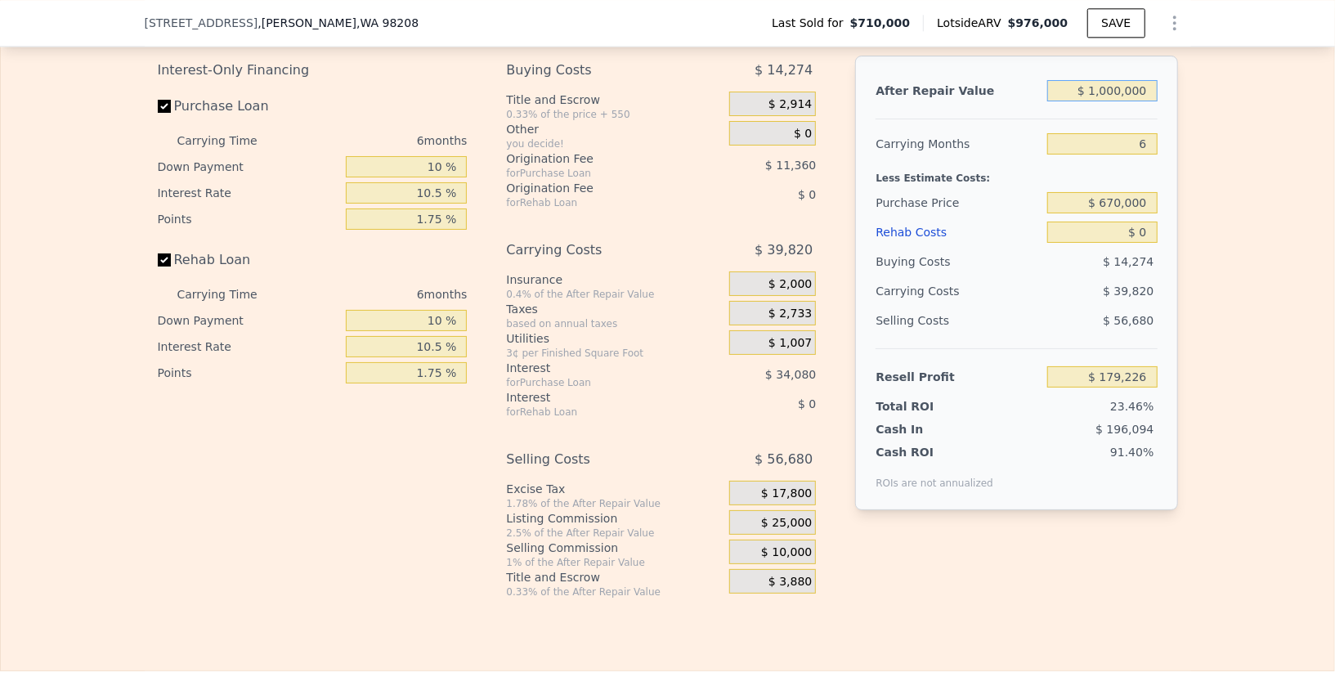
type input "$ 1,000,000"
click at [1119, 192] on input "$ 670,000" at bounding box center [1102, 202] width 110 height 21
type input "$ 700,000"
click at [1146, 222] on input "$ 0" at bounding box center [1102, 232] width 110 height 21
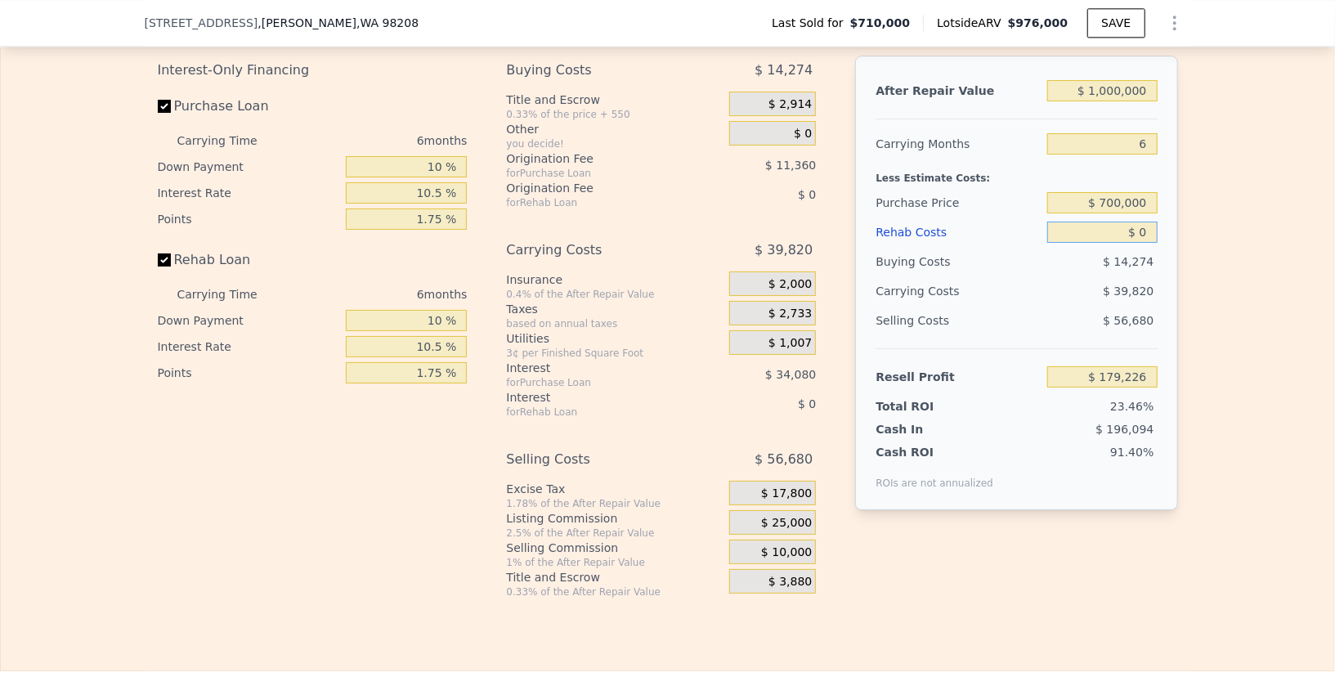
type input "$ 189,899"
click at [1146, 222] on input "$ 0" at bounding box center [1102, 232] width 110 height 21
type input "$ 2"
type input "$ 189,897"
type input "$ 230"
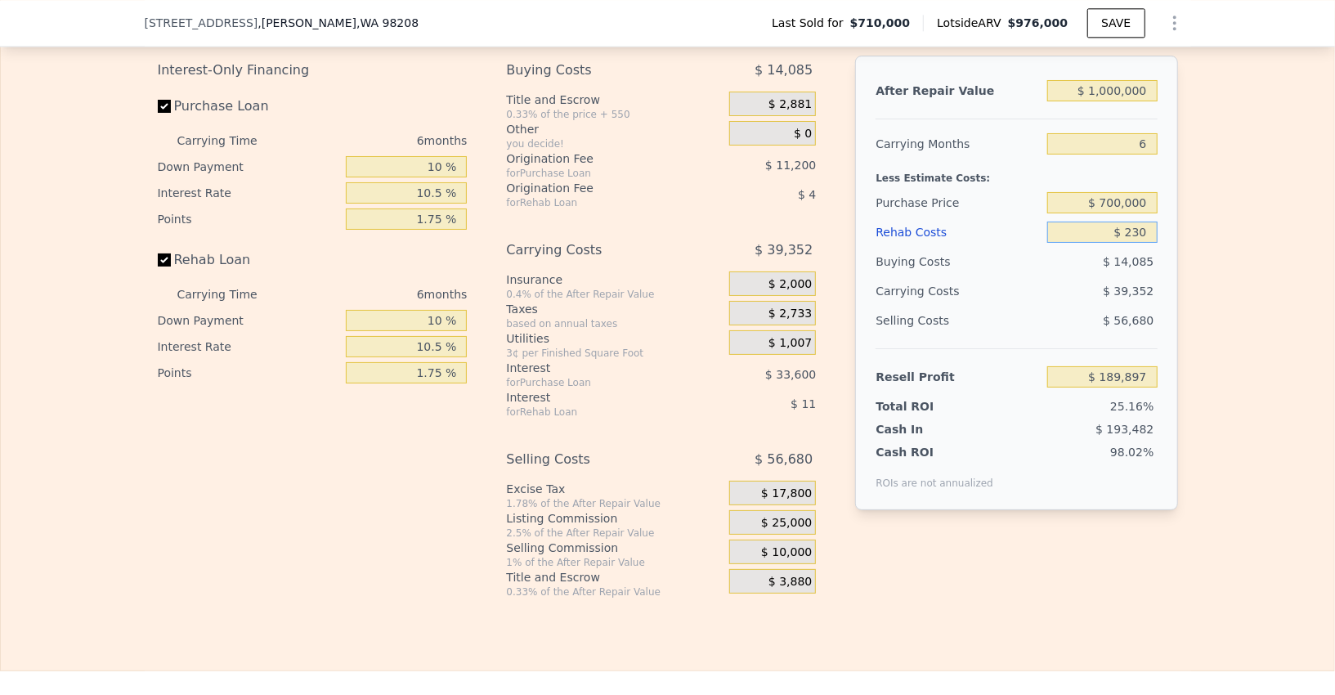
type input "$ 189,653"
type input "$ 2,300"
type input "$ 187,454"
type input "$ 230,000"
type input "-$ 54,821"
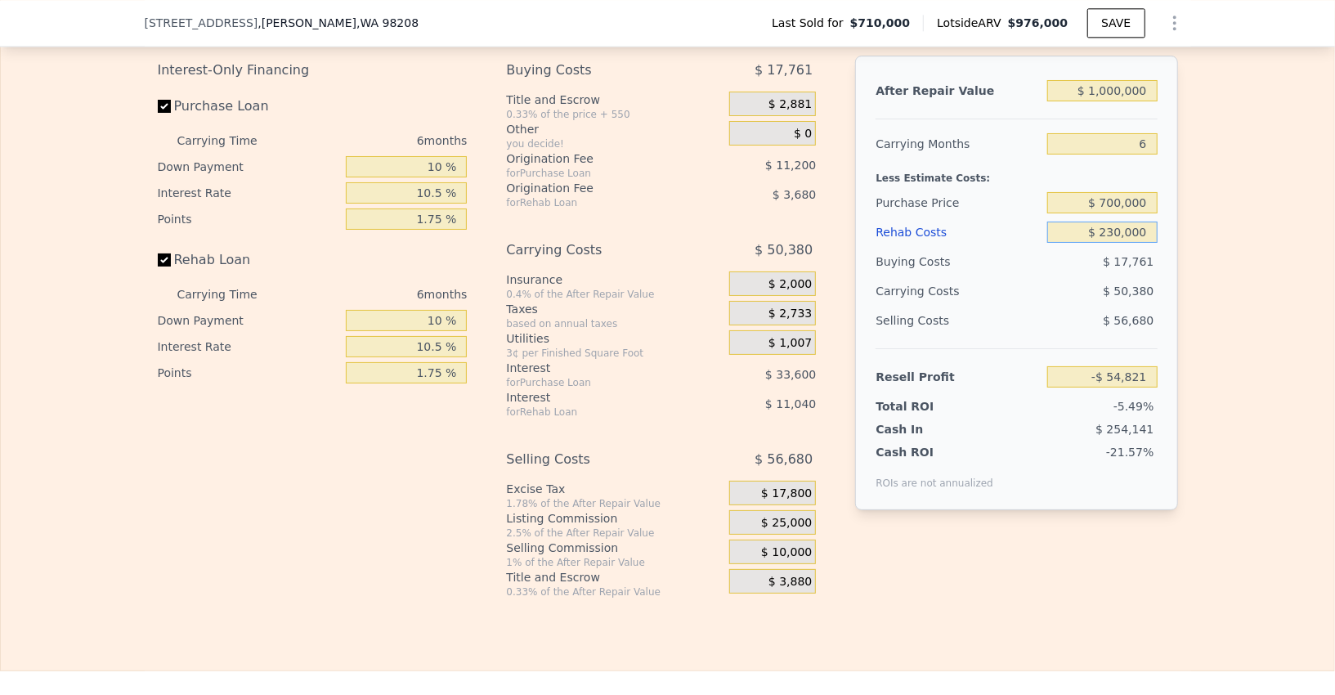
type input "$ 230,000"
click at [1285, 304] on div "Edit the assumptions in yellow boxes. Input profit to calculate an offer price.…" at bounding box center [668, 294] width 1334 height 608
click at [1141, 133] on input "6" at bounding box center [1102, 143] width 110 height 21
type input "5"
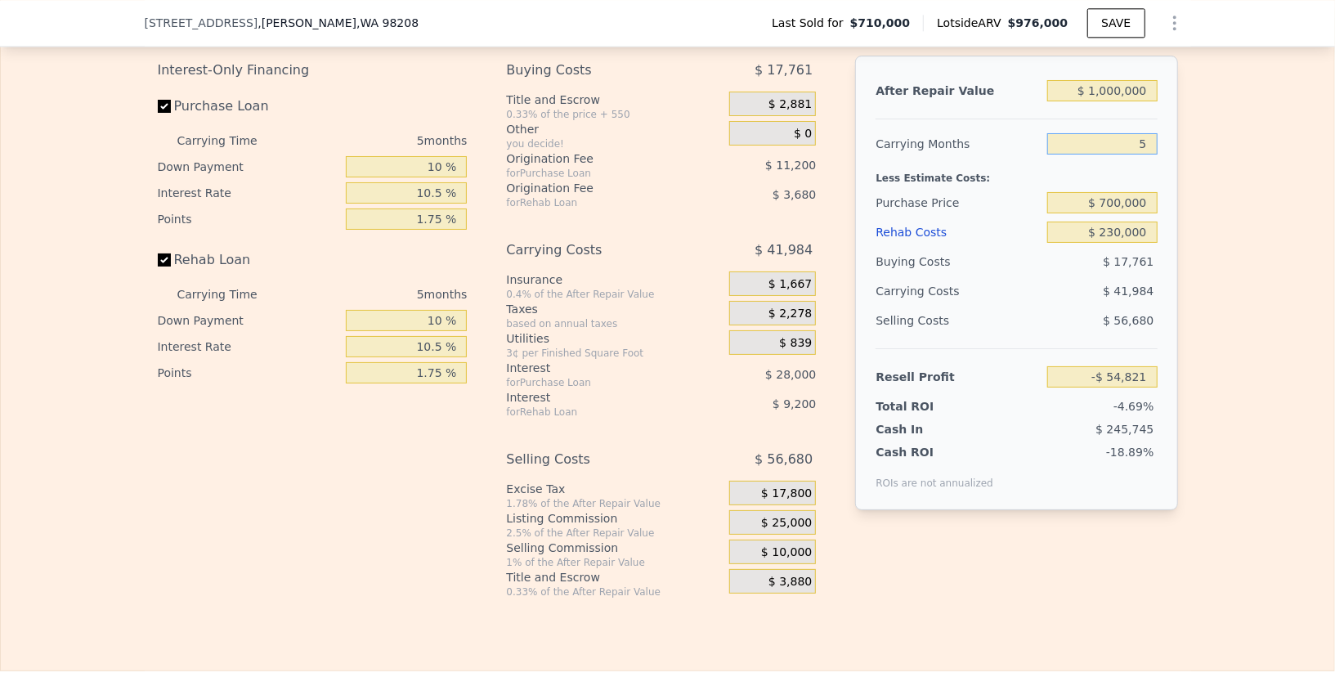
type input "-$ 46,425"
type input "5"
click at [1199, 241] on div "Edit the assumptions in yellow boxes. Input profit to calculate an offer price.…" at bounding box center [668, 294] width 1334 height 608
click at [1127, 222] on input "$ 230,000" at bounding box center [1102, 232] width 110 height 21
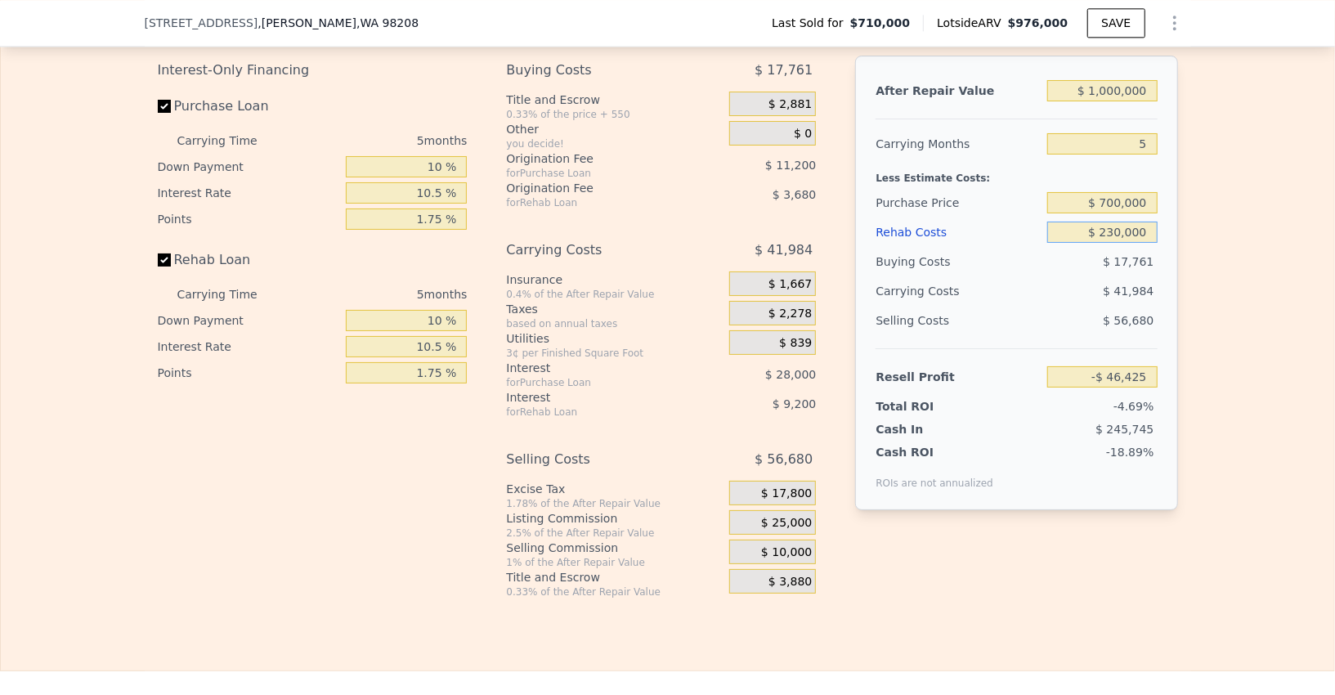
type input "$ 1"
type input "$ 196,454"
type input "$ 15"
type input "$ 196,440"
type input "$ 150"
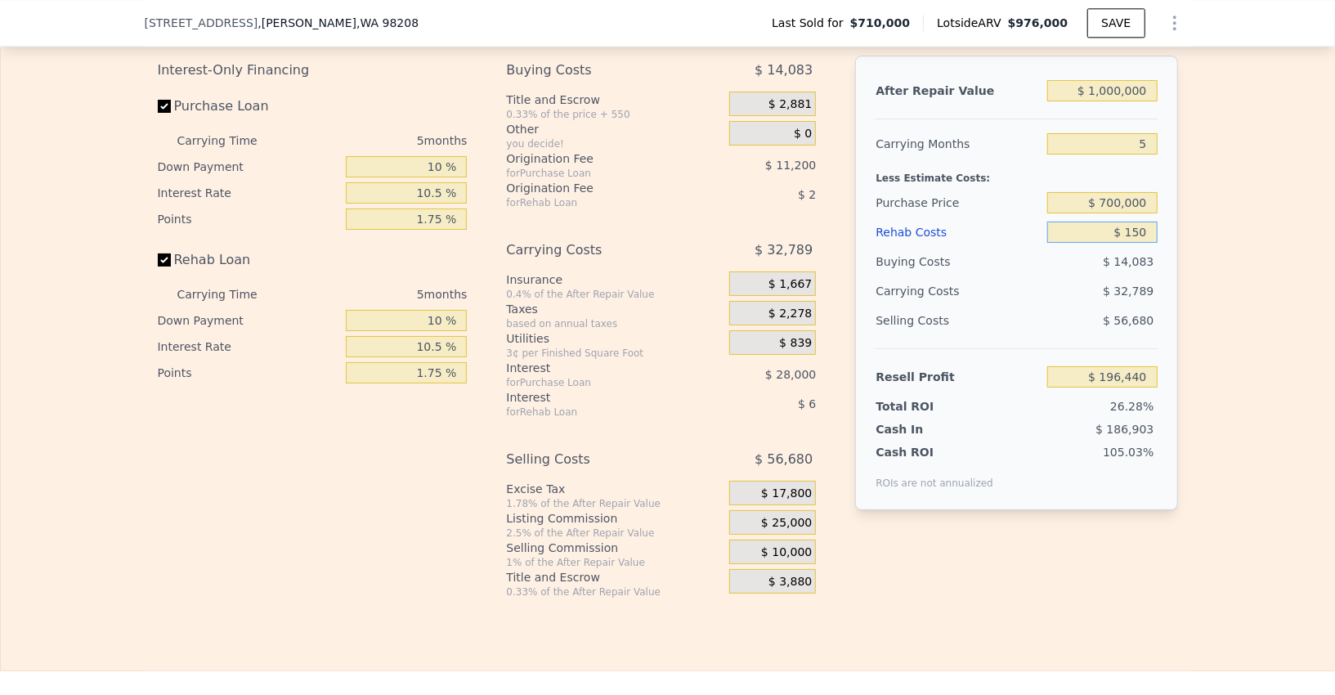
type input "$ 196,298"
type input "$ 1,500"
type input "$ 194,871"
type input "$ 15,000"
type input "$ 180,615"
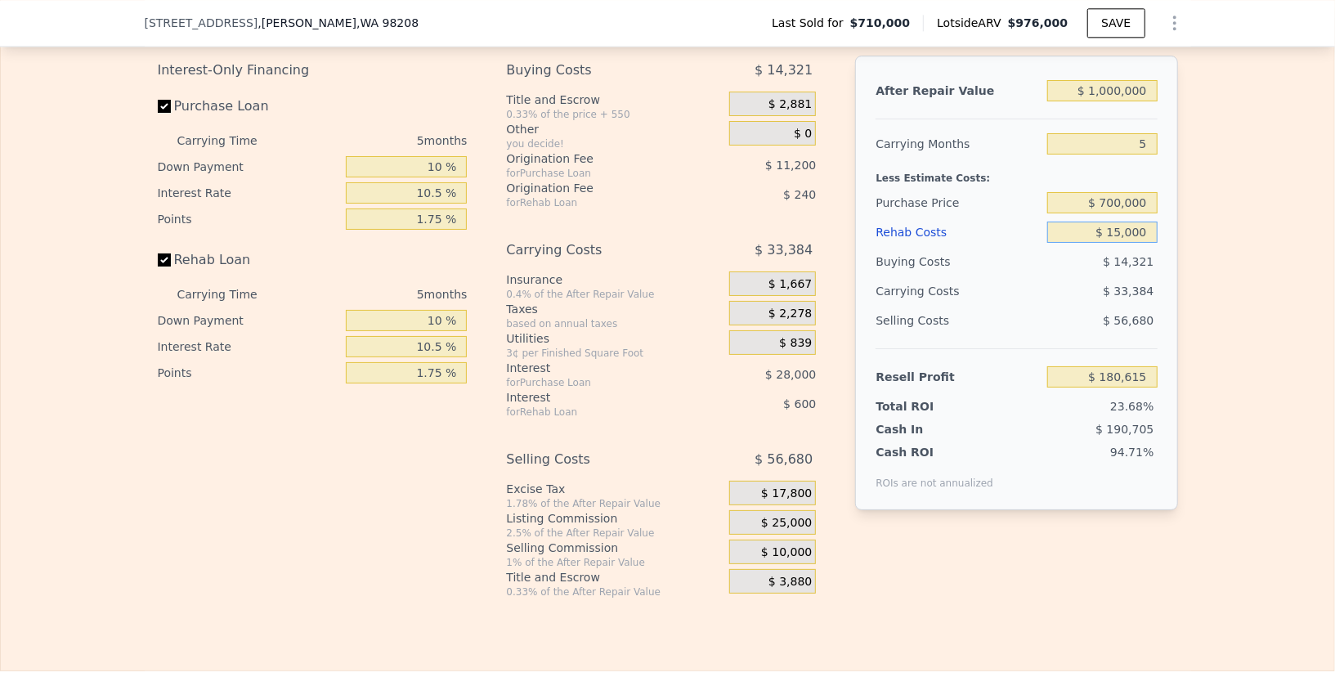
type input "$ 150,000"
type input "$ 38,055"
click at [1171, 259] on div "After Repair Value $ 1,000,000 Carrying Months 5 Less Estimate Costs: Purchase …" at bounding box center [1016, 283] width 322 height 455
click at [1114, 222] on input "$ 150,000" at bounding box center [1102, 232] width 110 height 21
type input "$ 10,000"
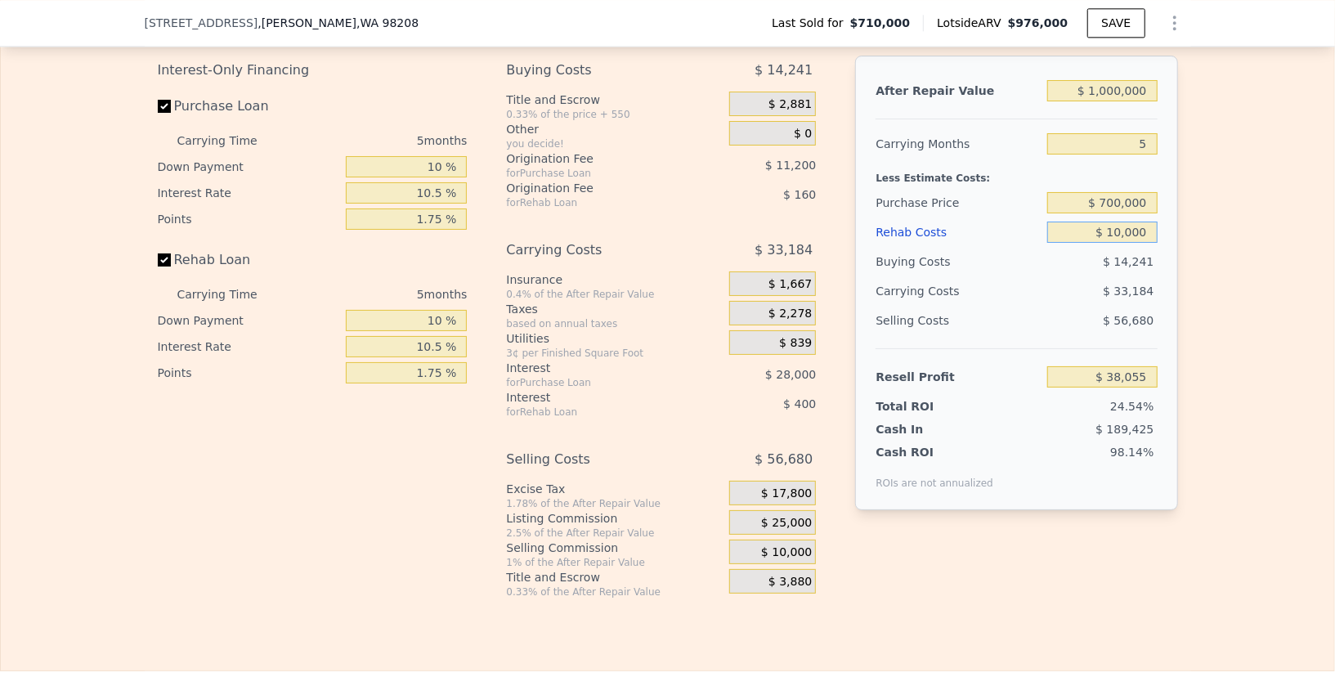
type input "$ 185,895"
type input "$ 130,000"
type input "$ 59,175"
type input "$ 10,000"
type input "$ 185,895"
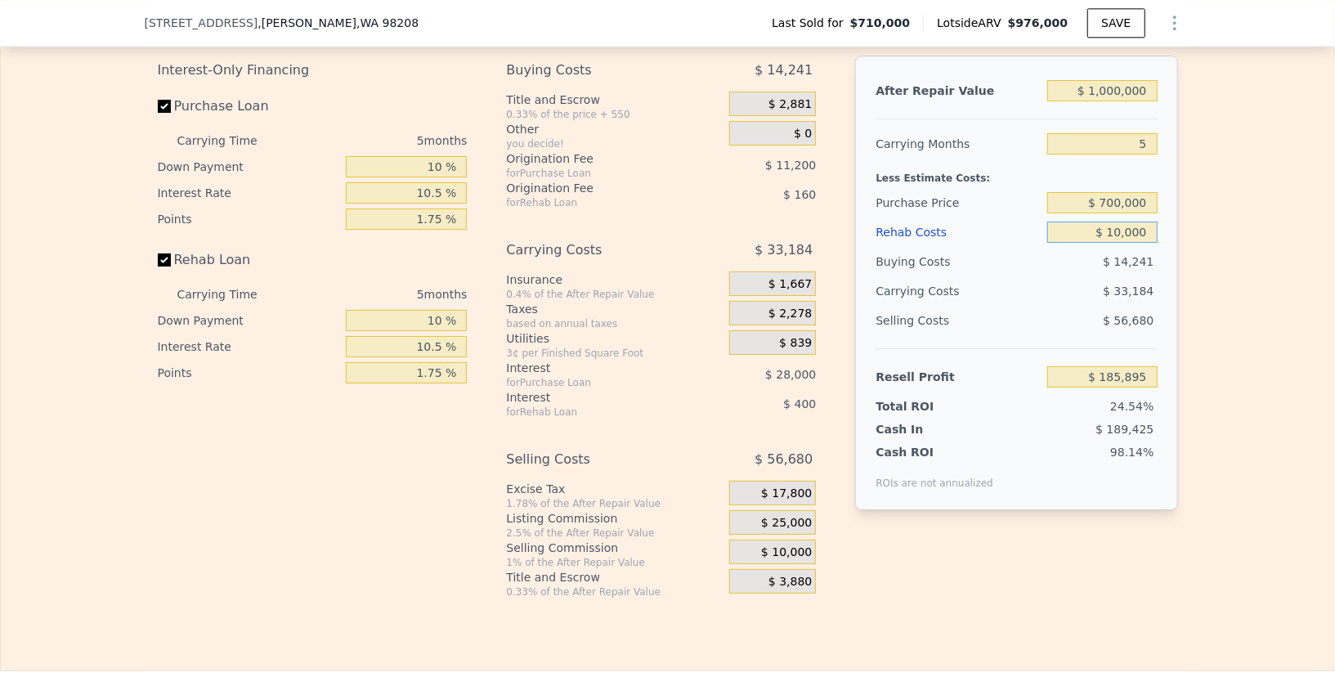
type input "$ 140,000"
type input "$ 48,615"
type input "$ 140,000"
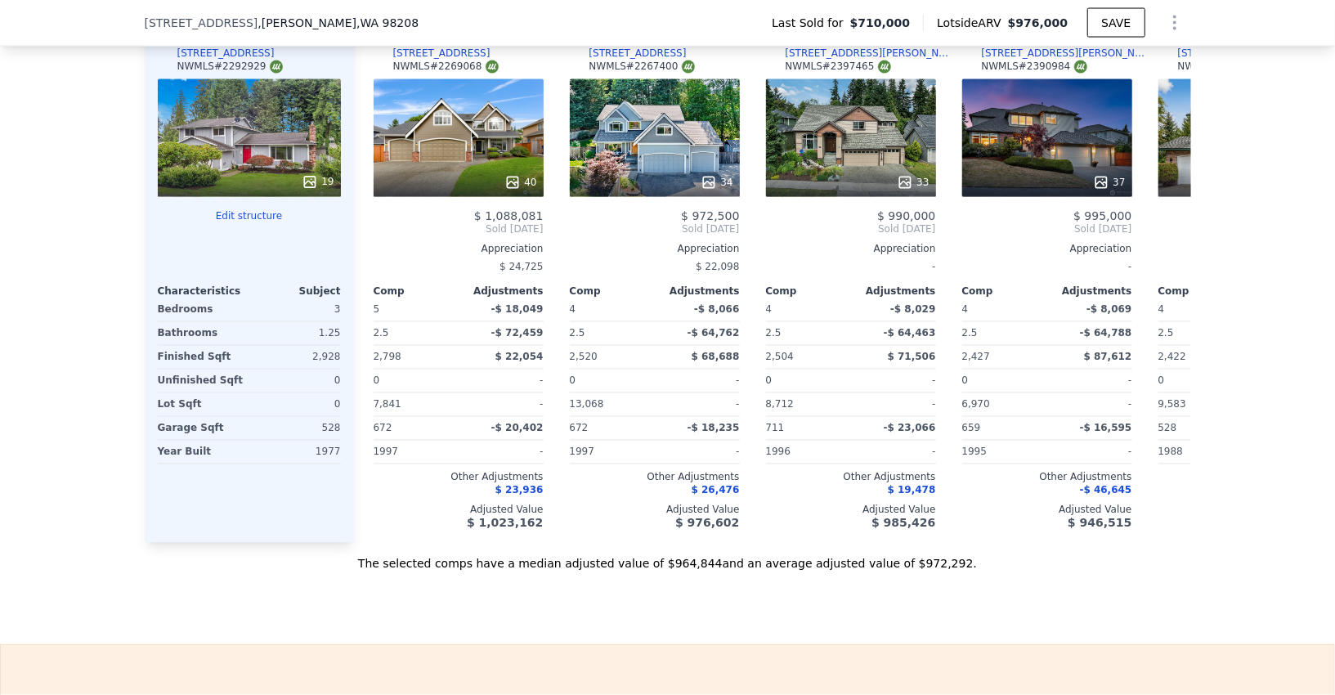
scroll to position [1705, 0]
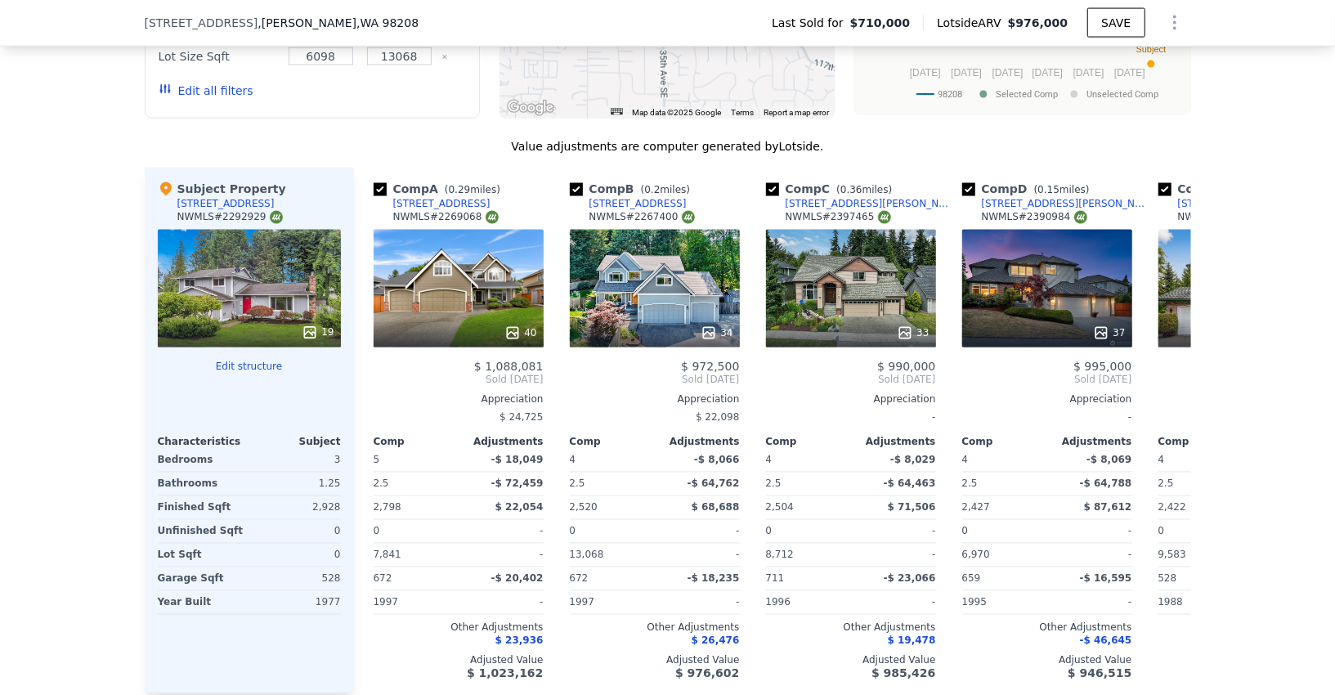
click at [1182, 29] on icon "Show Options" at bounding box center [1175, 23] width 20 height 20
click at [1097, 61] on div "Edit Structure" at bounding box center [1099, 65] width 183 height 33
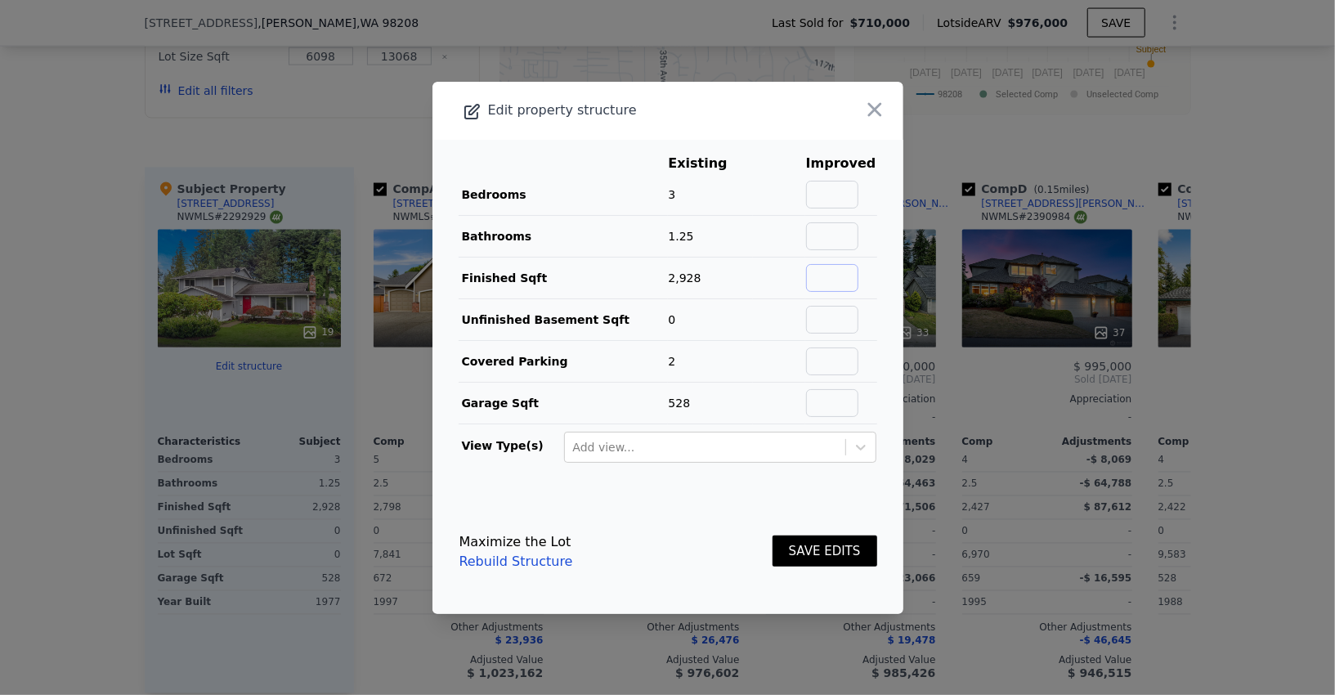
click at [836, 266] on input "text" at bounding box center [832, 278] width 52 height 28
type input "1632"
click at [824, 241] on input "text" at bounding box center [832, 236] width 52 height 28
type input "2.25"
click at [845, 200] on input "text" at bounding box center [832, 195] width 52 height 28
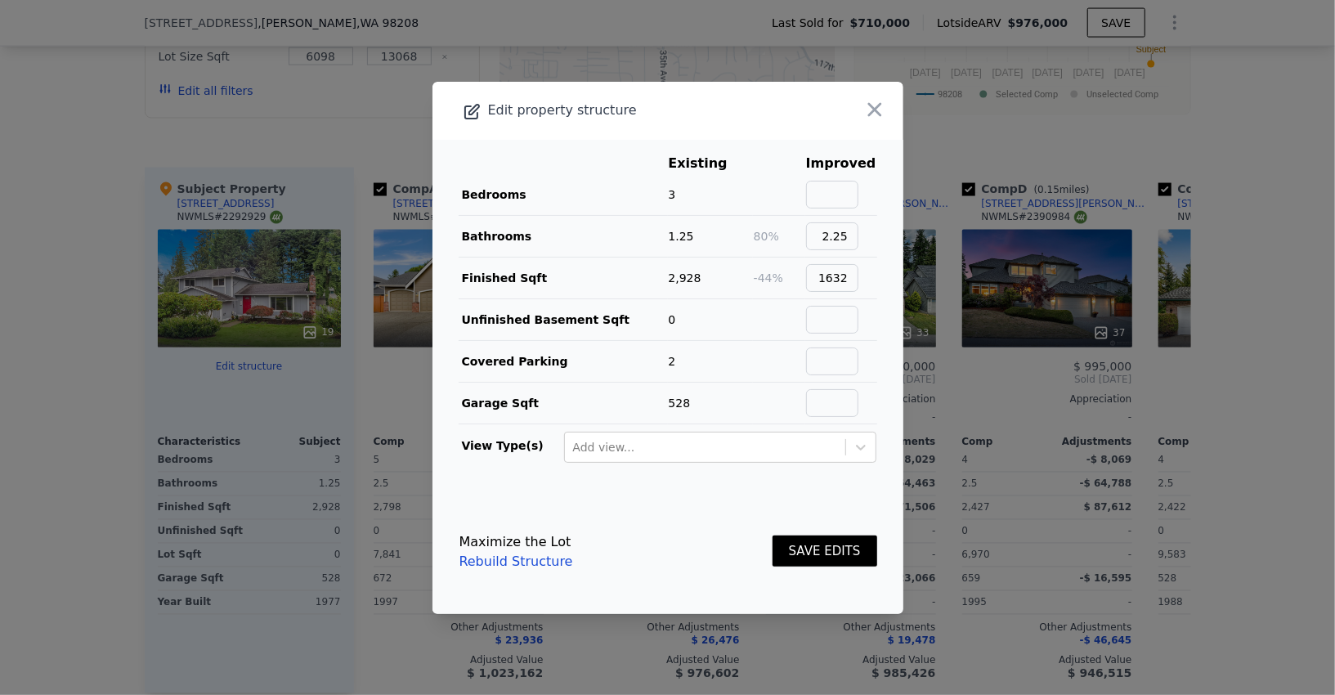
click at [841, 551] on button "SAVE EDITS" at bounding box center [825, 552] width 105 height 32
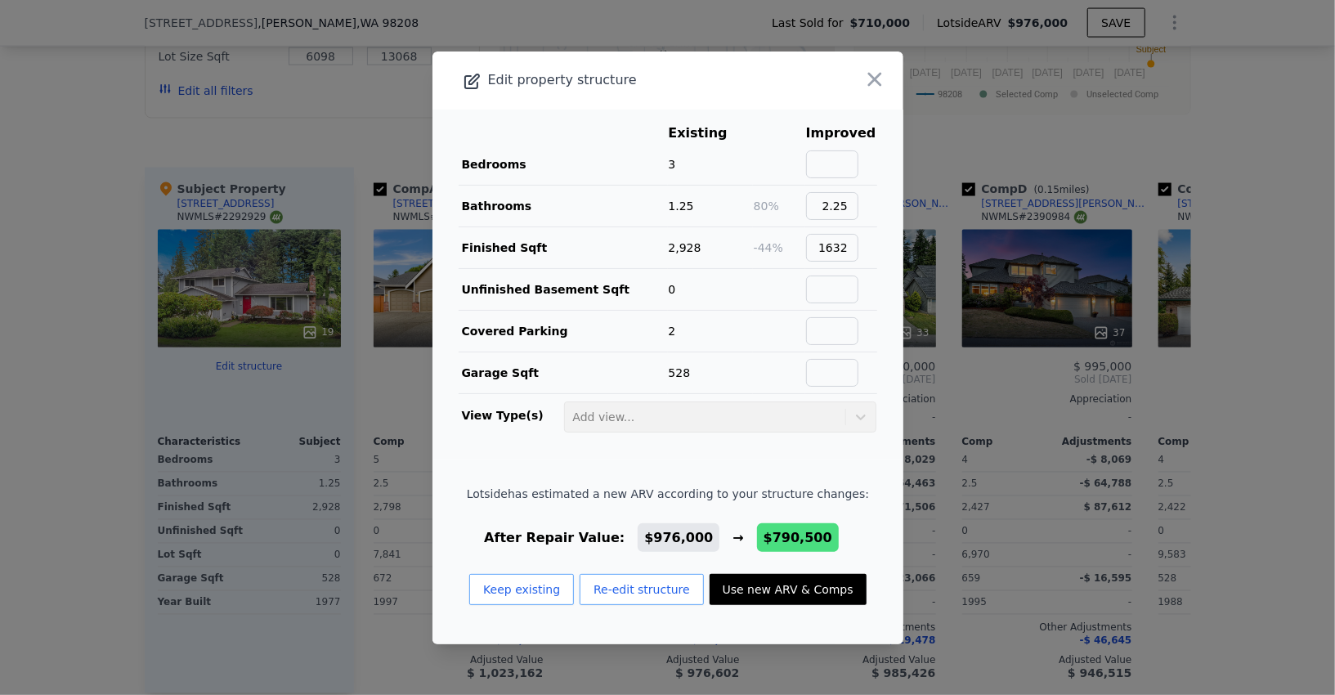
click at [789, 586] on button "Use new ARV & Comps" at bounding box center [788, 589] width 157 height 31
type input "4"
type input "1.75"
type input "2.25"
type input "1338"
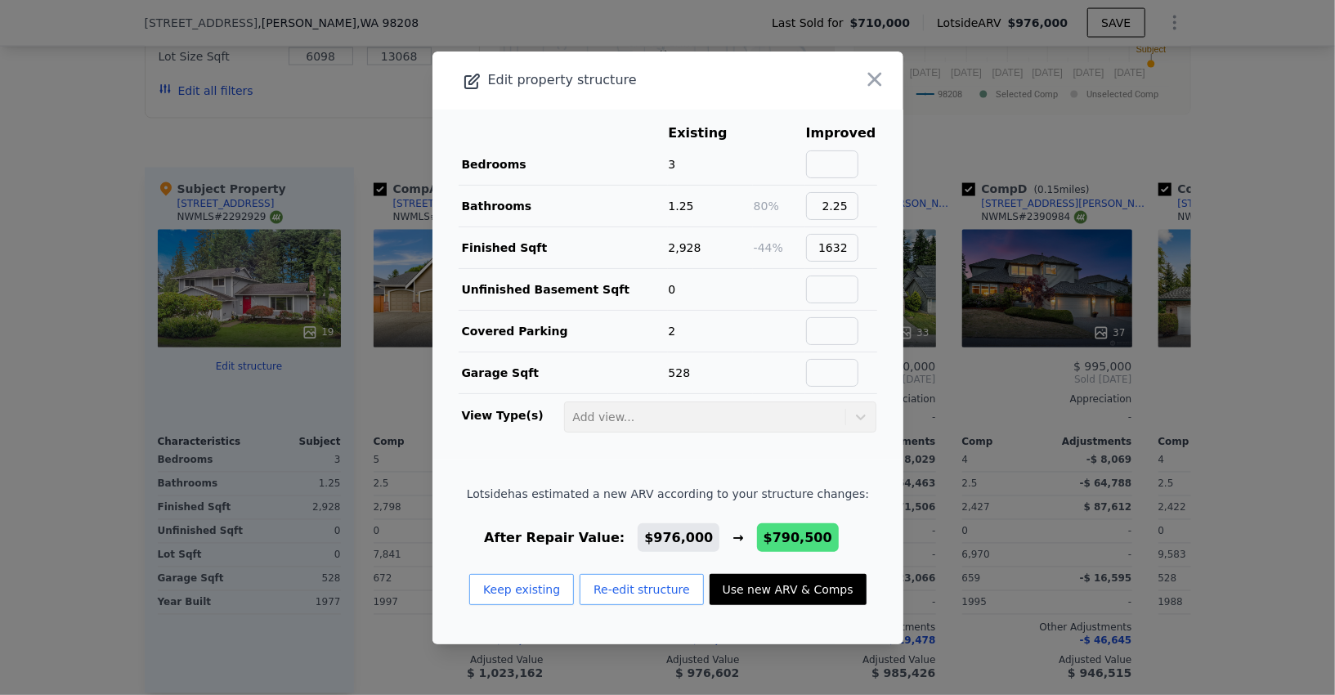
type input "2062"
type input "12197"
type input "$ 790,500"
type input "-$ 148,777"
